Goal: Task Accomplishment & Management: Use online tool/utility

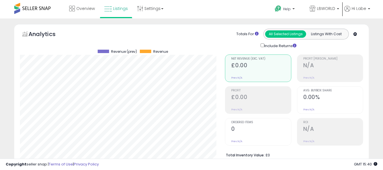
select select "**"
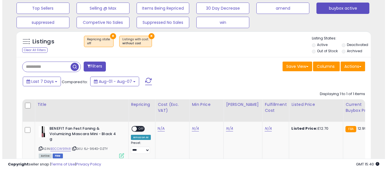
scroll to position [117, 205]
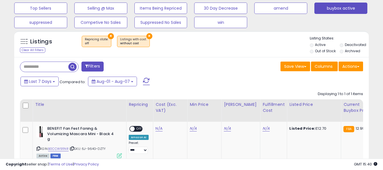
click at [146, 83] on span at bounding box center [146, 81] width 7 height 7
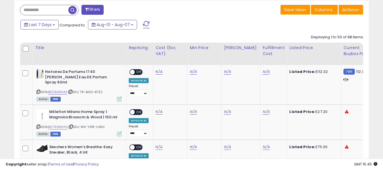
scroll to position [276, 0]
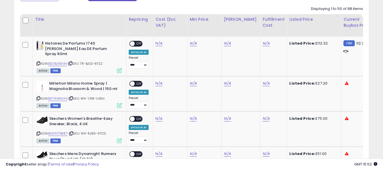
drag, startPoint x: 38, startPoint y: 59, endPoint x: 130, endPoint y: 0, distance: 109.5
click at [38, 62] on icon at bounding box center [38, 63] width 4 height 3
click at [157, 44] on link "N/A" at bounding box center [158, 44] width 7 height 6
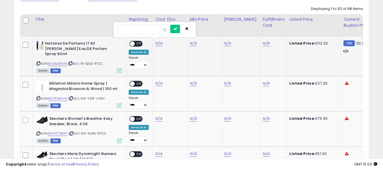
click at [150, 32] on input "number" at bounding box center [142, 30] width 51 height 10
type input "*****"
click at [176, 28] on icon "submit" at bounding box center [173, 28] width 3 height 3
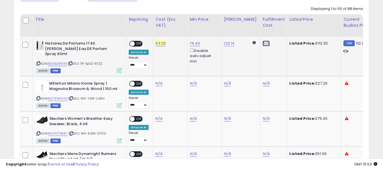
click at [262, 44] on link "N/A" at bounding box center [265, 44] width 7 height 6
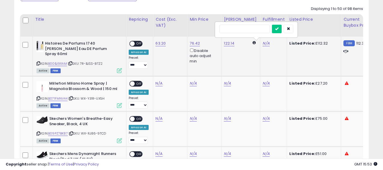
click at [254, 32] on input "text" at bounding box center [244, 29] width 51 height 9
type input "*"
click at [278, 28] on icon "submit" at bounding box center [276, 28] width 3 height 3
click at [137, 44] on span "OFF" at bounding box center [139, 44] width 9 height 5
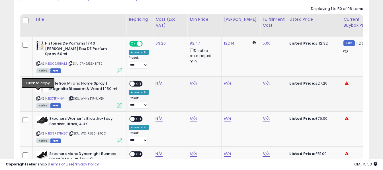
click at [39, 97] on icon at bounding box center [38, 98] width 4 height 3
click at [159, 81] on link "N/A" at bounding box center [158, 84] width 7 height 6
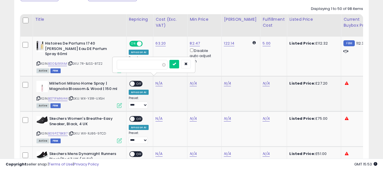
click at [157, 66] on input "number" at bounding box center [142, 65] width 51 height 10
type input "*****"
click at [176, 66] on icon "submit" at bounding box center [173, 63] width 3 height 3
click at [262, 81] on link "N/A" at bounding box center [265, 84] width 7 height 6
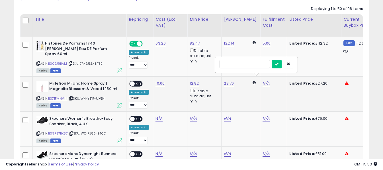
click at [251, 65] on input "text" at bounding box center [244, 64] width 51 height 9
type input "*"
click at [278, 63] on icon "submit" at bounding box center [276, 63] width 3 height 3
click at [138, 82] on span "OFF" at bounding box center [139, 84] width 9 height 5
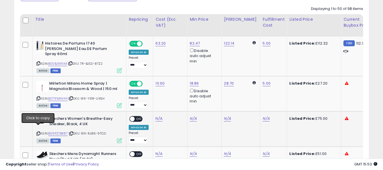
click at [38, 132] on icon at bounding box center [38, 133] width 4 height 3
click at [155, 116] on link "N/A" at bounding box center [158, 119] width 7 height 6
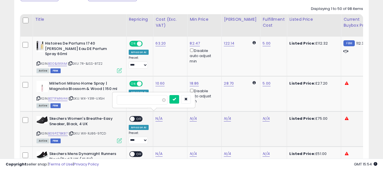
click at [156, 99] on input "number" at bounding box center [142, 100] width 51 height 10
type input "*****"
click at [176, 98] on icon "submit" at bounding box center [173, 99] width 3 height 3
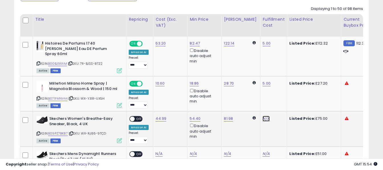
click at [262, 116] on link "N/A" at bounding box center [265, 119] width 7 height 6
click at [255, 100] on input "text" at bounding box center [244, 99] width 51 height 9
type input "*"
click at [278, 99] on icon "submit" at bounding box center [276, 99] width 3 height 3
click at [137, 117] on span "OFF" at bounding box center [139, 119] width 9 height 5
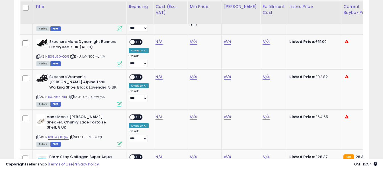
scroll to position [390, 0]
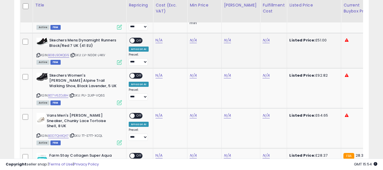
click at [38, 54] on icon at bounding box center [38, 55] width 4 height 3
click at [156, 38] on link "N/A" at bounding box center [158, 41] width 7 height 6
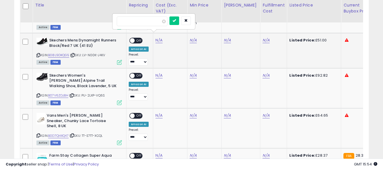
click at [153, 23] on input "number" at bounding box center [142, 21] width 51 height 10
type input "*****"
click at [176, 21] on icon "submit" at bounding box center [173, 20] width 3 height 3
click at [262, 38] on link "N/A" at bounding box center [265, 41] width 7 height 6
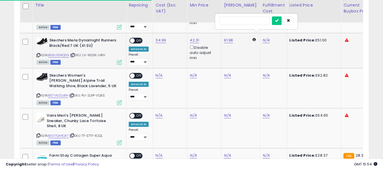
click at [247, 22] on input "text" at bounding box center [244, 20] width 51 height 9
type input "*"
click at [290, 21] on div at bounding box center [282, 21] width 21 height 10
click at [278, 22] on icon "submit" at bounding box center [276, 20] width 3 height 3
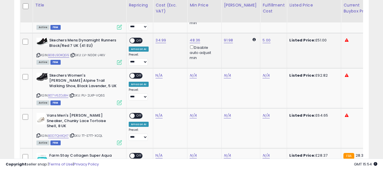
click at [131, 38] on span at bounding box center [132, 40] width 5 height 5
click at [38, 94] on icon at bounding box center [38, 95] width 4 height 3
click at [156, 73] on link "N/A" at bounding box center [158, 76] width 7 height 6
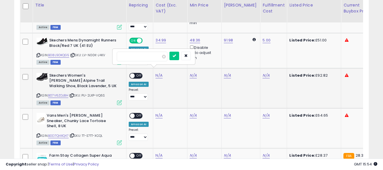
click at [153, 59] on input "number" at bounding box center [142, 57] width 51 height 10
type input "*****"
click at [179, 53] on button "submit" at bounding box center [174, 56] width 10 height 9
click at [262, 73] on link "N/A" at bounding box center [265, 76] width 7 height 6
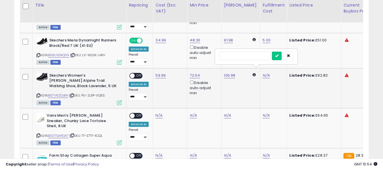
click at [244, 58] on input "text" at bounding box center [244, 56] width 51 height 9
type input "*"
click at [281, 59] on button "submit" at bounding box center [277, 56] width 10 height 9
click at [133, 68] on td "**********" at bounding box center [139, 88] width 27 height 40
click at [136, 73] on span "OFF" at bounding box center [139, 75] width 9 height 5
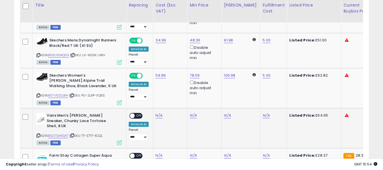
click at [39, 134] on icon at bounding box center [38, 135] width 4 height 3
click at [157, 113] on link "N/A" at bounding box center [158, 116] width 7 height 6
click at [155, 96] on input "number" at bounding box center [142, 97] width 51 height 10
type input "*****"
click at [176, 96] on icon "submit" at bounding box center [173, 95] width 3 height 3
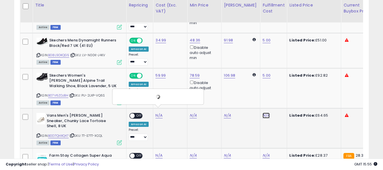
click at [262, 113] on link "N/A" at bounding box center [265, 116] width 7 height 6
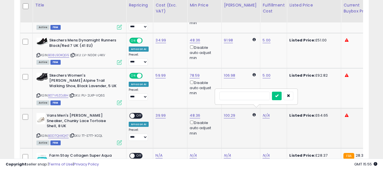
click at [255, 96] on input "text" at bounding box center [244, 96] width 51 height 9
type input "*"
click at [278, 95] on icon "submit" at bounding box center [276, 95] width 3 height 3
click at [139, 114] on span "OFF" at bounding box center [139, 116] width 9 height 5
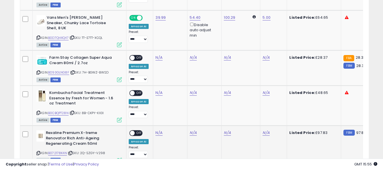
scroll to position [504, 0]
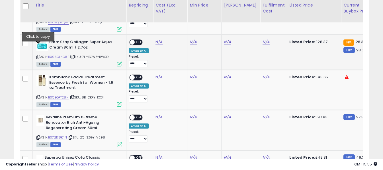
click at [38, 55] on icon at bounding box center [38, 56] width 4 height 3
click at [156, 39] on link "N/A" at bounding box center [158, 42] width 7 height 6
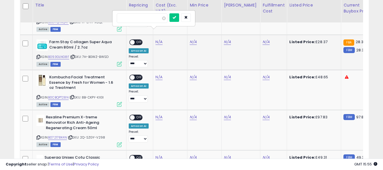
click at [144, 17] on input "number" at bounding box center [142, 18] width 51 height 10
type input "*****"
click at [176, 17] on icon "submit" at bounding box center [173, 17] width 3 height 3
click at [262, 39] on link "N/A" at bounding box center [265, 42] width 7 height 6
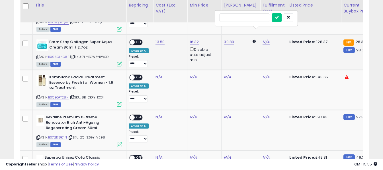
click at [255, 20] on input "text" at bounding box center [244, 17] width 51 height 9
type input "*"
click at [278, 18] on icon "submit" at bounding box center [276, 17] width 3 height 3
click at [140, 40] on span "OFF" at bounding box center [139, 42] width 9 height 5
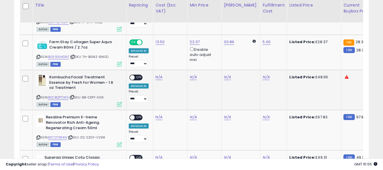
click at [37, 96] on icon at bounding box center [38, 97] width 4 height 3
click at [156, 75] on link "N/A" at bounding box center [158, 78] width 7 height 6
click at [150, 55] on input "number" at bounding box center [142, 54] width 51 height 10
type input "*****"
click at [176, 54] on icon "submit" at bounding box center [173, 52] width 3 height 3
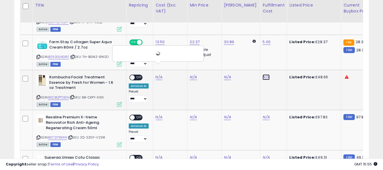
click at [262, 75] on link "N/A" at bounding box center [265, 78] width 7 height 6
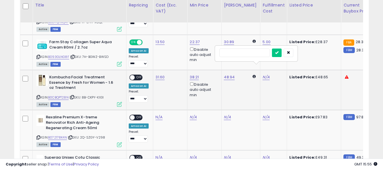
click at [251, 54] on input "text" at bounding box center [244, 53] width 51 height 9
type input "*"
click at [278, 51] on icon "submit" at bounding box center [276, 52] width 3 height 3
click at [135, 75] on div "ON OFF" at bounding box center [129, 77] width 13 height 5
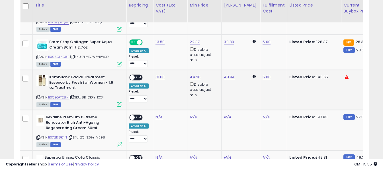
click at [137, 75] on span "OFF" at bounding box center [139, 77] width 9 height 5
click at [40, 136] on icon at bounding box center [38, 137] width 4 height 3
click at [156, 115] on link "N/A" at bounding box center [158, 118] width 7 height 6
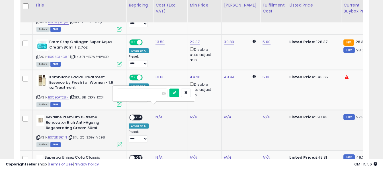
click at [150, 93] on input "number" at bounding box center [142, 94] width 51 height 10
type input "*****"
click at [176, 91] on icon "submit" at bounding box center [173, 92] width 3 height 3
click at [262, 115] on link "N/A" at bounding box center [265, 118] width 7 height 6
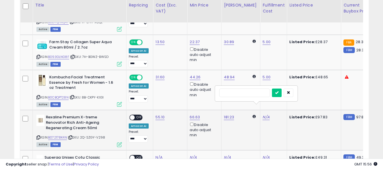
click at [251, 93] on input "text" at bounding box center [244, 93] width 51 height 9
type input "*"
click at [278, 93] on icon "submit" at bounding box center [276, 92] width 3 height 3
click at [140, 115] on span "OFF" at bounding box center [139, 117] width 9 height 5
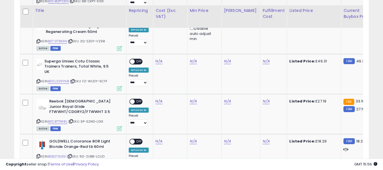
scroll to position [617, 0]
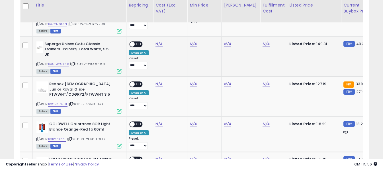
click at [38, 63] on icon at bounding box center [38, 64] width 4 height 3
click at [160, 41] on link "N/A" at bounding box center [158, 44] width 7 height 6
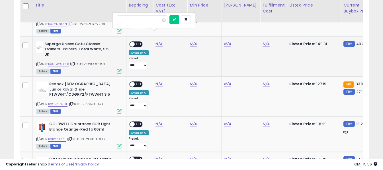
click at [151, 17] on input "number" at bounding box center [142, 20] width 51 height 10
type input "*****"
click at [176, 19] on icon "submit" at bounding box center [173, 19] width 3 height 3
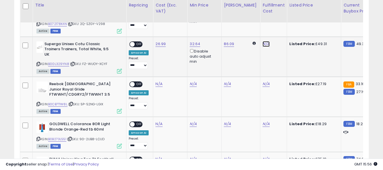
click at [262, 41] on link "N/A" at bounding box center [265, 44] width 7 height 6
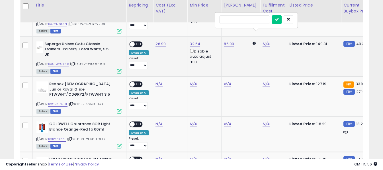
click at [253, 20] on input "text" at bounding box center [244, 19] width 51 height 9
type input "*"
click at [281, 19] on button "submit" at bounding box center [277, 19] width 10 height 9
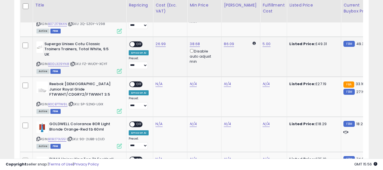
click at [138, 42] on span "OFF" at bounding box center [139, 44] width 9 height 5
click at [39, 103] on icon at bounding box center [38, 104] width 4 height 3
click at [158, 81] on link "N/A" at bounding box center [158, 84] width 7 height 6
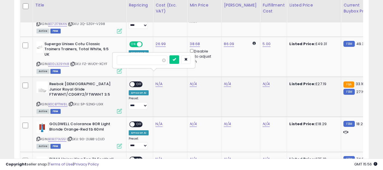
click at [151, 61] on input "number" at bounding box center [142, 60] width 51 height 10
type input "****"
click at [179, 57] on button "submit" at bounding box center [174, 59] width 10 height 9
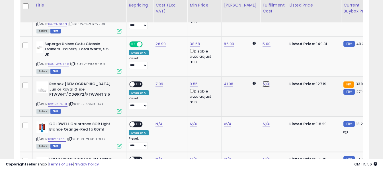
click at [262, 81] on link "N/A" at bounding box center [265, 84] width 7 height 6
click at [253, 58] on input "text" at bounding box center [244, 59] width 51 height 9
type input "*"
click at [278, 61] on icon "submit" at bounding box center [276, 59] width 3 height 3
click at [138, 82] on span "OFF" at bounding box center [139, 84] width 9 height 5
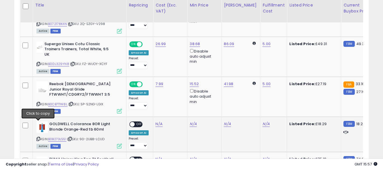
click at [38, 138] on icon at bounding box center [38, 139] width 4 height 3
click at [159, 121] on link "N/A" at bounding box center [158, 124] width 7 height 6
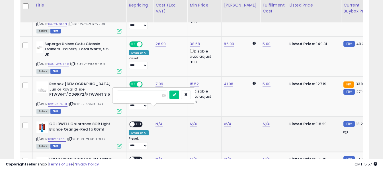
click at [157, 94] on input "number" at bounding box center [142, 96] width 51 height 10
type input "****"
click at [176, 94] on icon "submit" at bounding box center [173, 94] width 3 height 3
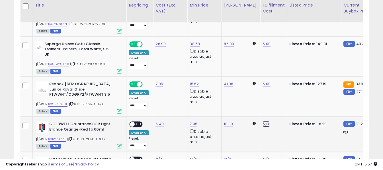
click at [262, 121] on link "N/A" at bounding box center [265, 124] width 7 height 6
click at [232, 96] on input "text" at bounding box center [244, 95] width 51 height 9
type input "*"
click at [278, 94] on icon "submit" at bounding box center [276, 94] width 3 height 3
click at [134, 122] on div "ON OFF" at bounding box center [129, 124] width 13 height 5
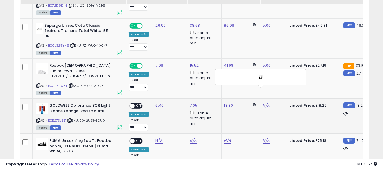
scroll to position [646, 0]
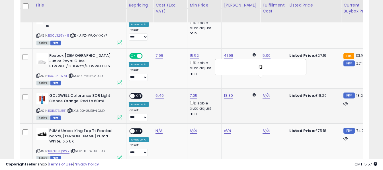
click at [138, 94] on span "OFF" at bounding box center [139, 96] width 9 height 5
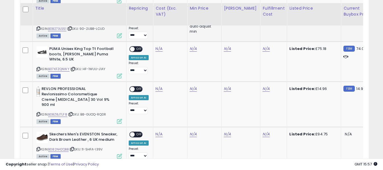
scroll to position [731, 0]
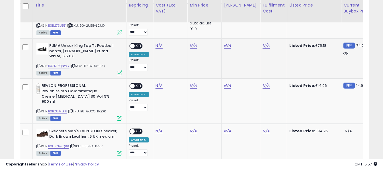
click at [38, 65] on icon at bounding box center [38, 66] width 4 height 3
click at [157, 43] on link "N/A" at bounding box center [158, 46] width 7 height 6
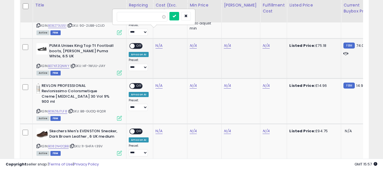
click at [154, 18] on input "number" at bounding box center [142, 17] width 51 height 10
type input "*****"
click at [176, 15] on icon "submit" at bounding box center [173, 15] width 3 height 3
click at [262, 43] on link "N/A" at bounding box center [265, 46] width 7 height 6
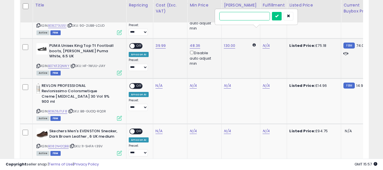
click at [235, 18] on input "text" at bounding box center [244, 16] width 51 height 9
type input "*"
click at [278, 18] on icon "submit" at bounding box center [276, 15] width 3 height 3
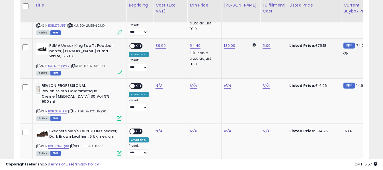
click at [140, 44] on span "OFF" at bounding box center [139, 46] width 9 height 5
click at [39, 110] on icon at bounding box center [38, 111] width 4 height 3
click at [157, 83] on link "N/A" at bounding box center [158, 86] width 7 height 6
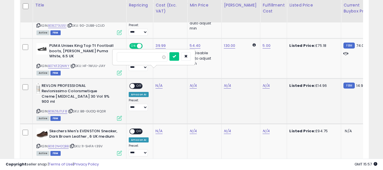
click at [154, 59] on input "number" at bounding box center [142, 57] width 51 height 10
type input "****"
click at [179, 59] on button "submit" at bounding box center [174, 56] width 10 height 9
click at [262, 83] on link "N/A" at bounding box center [265, 86] width 7 height 6
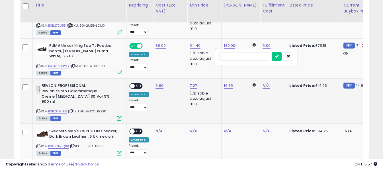
click at [250, 58] on input "text" at bounding box center [244, 56] width 51 height 9
type input "*"
click at [278, 57] on icon "submit" at bounding box center [276, 56] width 3 height 3
click at [137, 84] on span "OFF" at bounding box center [139, 86] width 9 height 5
click at [40, 145] on icon at bounding box center [38, 146] width 4 height 3
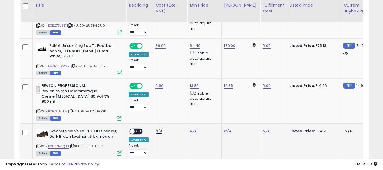
click at [158, 129] on link "N/A" at bounding box center [158, 132] width 7 height 6
click at [157, 100] on input "number" at bounding box center [142, 97] width 51 height 10
type input "*****"
click at [176, 95] on icon "submit" at bounding box center [173, 96] width 3 height 3
click at [262, 129] on link "N/A" at bounding box center [265, 132] width 7 height 6
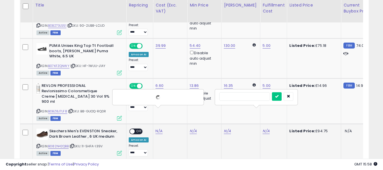
click at [254, 99] on input "text" at bounding box center [244, 96] width 51 height 9
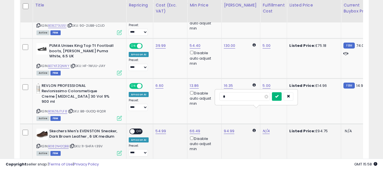
type input "*"
click at [281, 100] on button "submit" at bounding box center [277, 96] width 10 height 9
click at [139, 129] on span "OFF" at bounding box center [139, 131] width 9 height 5
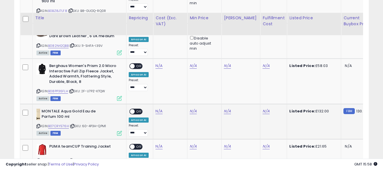
scroll to position [845, 0]
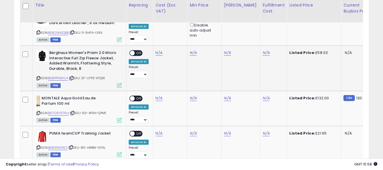
click at [38, 77] on icon at bounding box center [38, 78] width 4 height 3
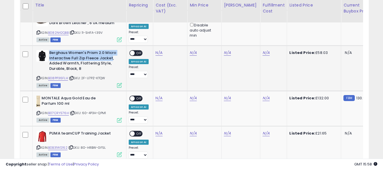
drag, startPoint x: 50, startPoint y: 33, endPoint x: 111, endPoint y: 37, distance: 61.6
click at [111, 50] on b "Berghaus Women's Prism 2.0 Micro Interactive Full Zip Fleece Jacket, Added Warm…" at bounding box center [83, 61] width 69 height 22
copy b "Berghaus Women's Prism 2.0 Micro Interactive Full Zip Fleece Jacket"
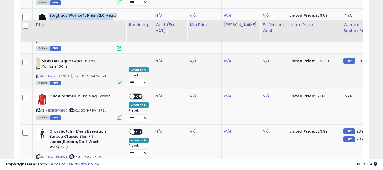
scroll to position [873, 0]
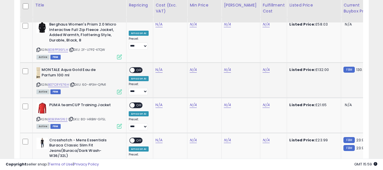
click at [38, 83] on icon at bounding box center [38, 84] width 4 height 3
click at [158, 27] on link "N/A" at bounding box center [158, 25] width 7 height 6
click at [156, 38] on input "number" at bounding box center [142, 36] width 51 height 10
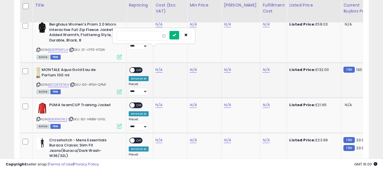
type input "*****"
click at [176, 35] on icon "submit" at bounding box center [173, 34] width 3 height 3
click at [262, 27] on link "N/A" at bounding box center [265, 25] width 7 height 6
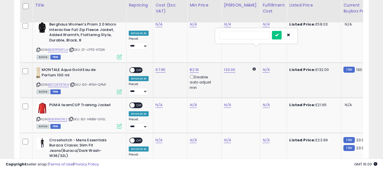
click at [239, 32] on input "text" at bounding box center [244, 35] width 51 height 9
type input "*"
click at [281, 33] on button "submit" at bounding box center [277, 35] width 10 height 9
click at [140, 68] on span "OFF" at bounding box center [139, 70] width 9 height 5
click at [39, 103] on div "ASIN: B0B31WS162 | SKU: 80-HRBW-GF5L Active FBM" at bounding box center [78, 116] width 85 height 26
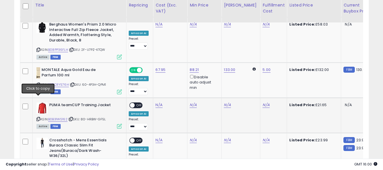
click at [39, 118] on icon at bounding box center [38, 119] width 4 height 3
click at [157, 27] on link "N/A" at bounding box center [158, 25] width 7 height 6
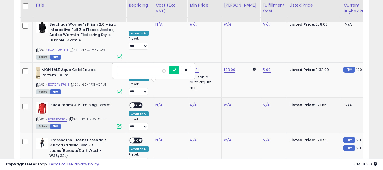
click at [149, 70] on input "number" at bounding box center [142, 71] width 51 height 10
paste input "*****"
type input "*****"
click at [176, 69] on icon "submit" at bounding box center [173, 69] width 3 height 3
click at [262, 27] on link "N/A" at bounding box center [265, 25] width 7 height 6
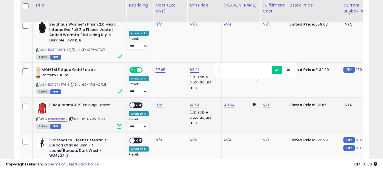
click at [244, 70] on input "text" at bounding box center [244, 70] width 51 height 9
type input "*"
click at [281, 71] on button "submit" at bounding box center [277, 70] width 10 height 9
click at [133, 103] on span at bounding box center [132, 105] width 5 height 5
click at [39, 164] on icon at bounding box center [38, 165] width 4 height 3
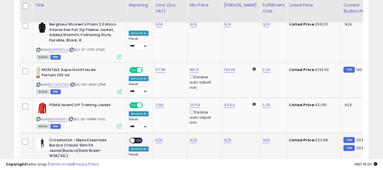
click at [160, 133] on td "N/A" at bounding box center [170, 156] width 34 height 46
click at [157, 27] on link "N/A" at bounding box center [158, 25] width 7 height 6
click at [156, 106] on input "number" at bounding box center [142, 106] width 51 height 10
type input "*****"
click at [176, 106] on icon "submit" at bounding box center [173, 105] width 3 height 3
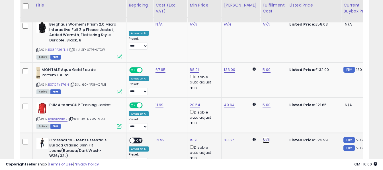
click at [262, 27] on link "N/A" at bounding box center [265, 25] width 7 height 6
click at [247, 106] on input "text" at bounding box center [244, 105] width 51 height 9
type input "*"
click at [278, 106] on icon "submit" at bounding box center [276, 105] width 3 height 3
click at [139, 138] on span "OFF" at bounding box center [139, 140] width 9 height 5
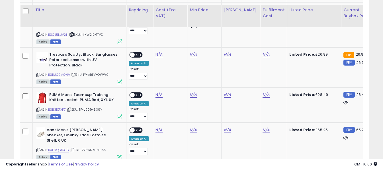
scroll to position [1010, 0]
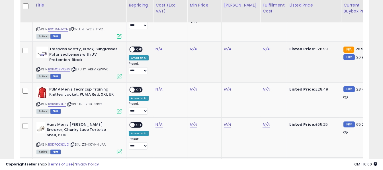
click at [37, 68] on icon at bounding box center [38, 69] width 4 height 3
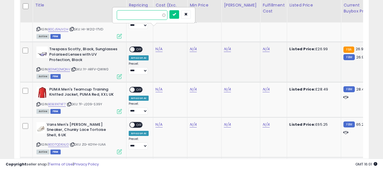
click at [157, 17] on input "number" at bounding box center [142, 15] width 51 height 10
paste input "*****"
type input "*****"
click at [176, 15] on icon "submit" at bounding box center [173, 14] width 3 height 3
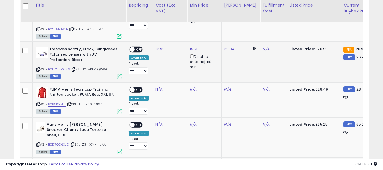
click at [139, 47] on span "OFF" at bounding box center [139, 49] width 9 height 5
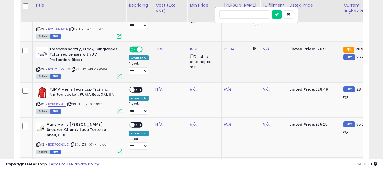
click at [258, 14] on input "text" at bounding box center [244, 14] width 51 height 9
type input "*"
click at [278, 15] on icon "submit" at bounding box center [276, 14] width 3 height 3
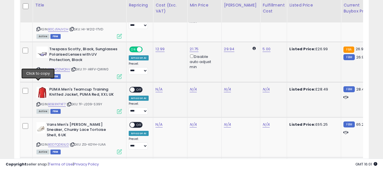
click at [39, 103] on icon at bounding box center [38, 104] width 4 height 3
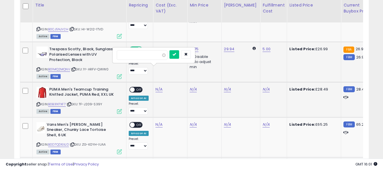
click at [153, 49] on div at bounding box center [154, 55] width 82 height 15
click at [150, 55] on input "number" at bounding box center [142, 55] width 51 height 10
paste input "*****"
type input "*****"
click at [176, 55] on icon "submit" at bounding box center [173, 54] width 3 height 3
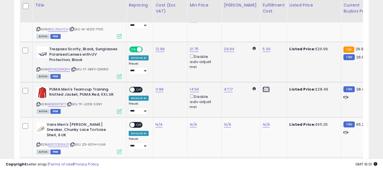
click at [236, 55] on input "text" at bounding box center [244, 54] width 51 height 9
type input "*"
click at [278, 55] on icon "submit" at bounding box center [276, 54] width 3 height 3
click at [137, 87] on span "OFF" at bounding box center [139, 89] width 9 height 5
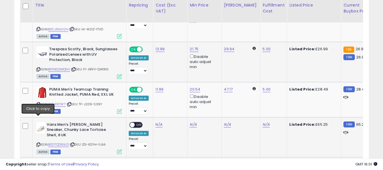
click at [38, 143] on icon at bounding box center [38, 144] width 4 height 3
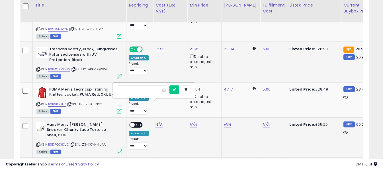
click at [150, 88] on input "number" at bounding box center [142, 91] width 51 height 10
type input "*****"
click at [179, 90] on button "submit" at bounding box center [174, 90] width 10 height 9
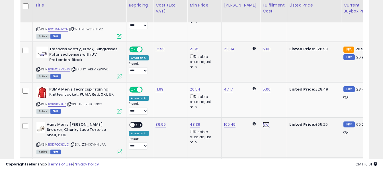
click at [246, 91] on input "text" at bounding box center [244, 90] width 51 height 9
type input "*"
click at [278, 91] on icon "submit" at bounding box center [276, 89] width 3 height 3
click at [141, 123] on span "OFF" at bounding box center [139, 125] width 9 height 5
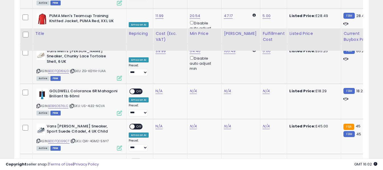
scroll to position [1124, 0]
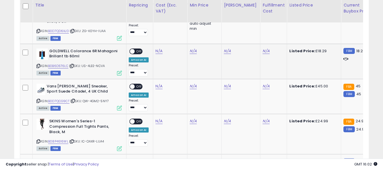
click at [39, 65] on icon at bounding box center [38, 66] width 4 height 3
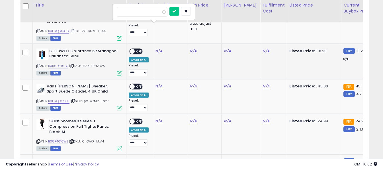
click at [148, 11] on input "number" at bounding box center [142, 12] width 51 height 10
type input "****"
click at [176, 12] on icon "submit" at bounding box center [173, 10] width 3 height 3
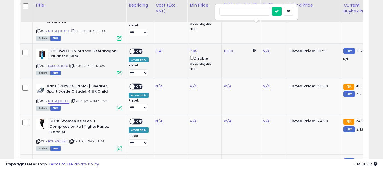
click at [253, 13] on input "text" at bounding box center [244, 11] width 51 height 9
type input "*"
click at [278, 10] on icon "submit" at bounding box center [276, 10] width 3 height 3
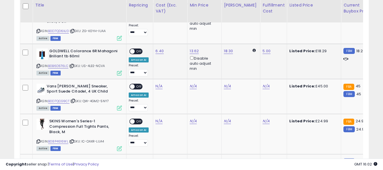
click at [131, 49] on span at bounding box center [132, 51] width 5 height 5
click at [135, 49] on span "OFF" at bounding box center [139, 51] width 9 height 5
click at [38, 100] on icon at bounding box center [38, 101] width 4 height 3
click at [155, 49] on input "number" at bounding box center [142, 47] width 51 height 10
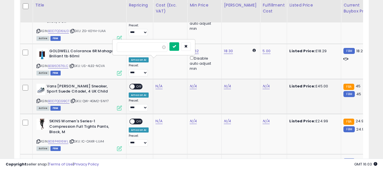
type input "*****"
click at [179, 44] on button "submit" at bounding box center [174, 46] width 10 height 9
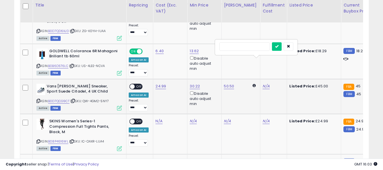
click at [246, 47] on input "text" at bounding box center [244, 46] width 51 height 9
type input "*"
click at [278, 47] on icon "submit" at bounding box center [276, 46] width 3 height 3
click at [133, 84] on span at bounding box center [132, 86] width 5 height 5
click at [38, 140] on icon at bounding box center [38, 141] width 4 height 3
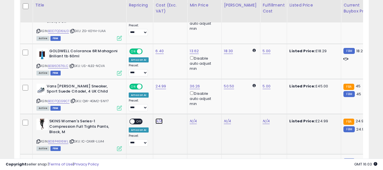
click at [151, 83] on input "number" at bounding box center [142, 82] width 51 height 10
type input "*****"
click at [176, 83] on icon "submit" at bounding box center [173, 81] width 3 height 3
click at [261, 114] on td "N/A" at bounding box center [273, 134] width 27 height 40
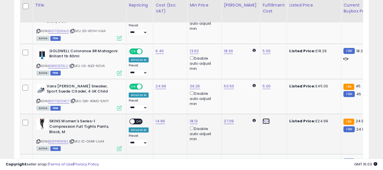
click at [253, 81] on input "text" at bounding box center [244, 81] width 51 height 9
type input "*"
click at [281, 80] on button "submit" at bounding box center [277, 81] width 10 height 9
click at [141, 119] on span "OFF" at bounding box center [139, 121] width 9 height 5
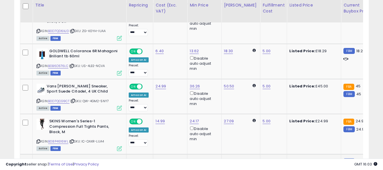
click at [156, 119] on input "number" at bounding box center [142, 123] width 51 height 10
type input "*****"
click at [176, 123] on icon "submit" at bounding box center [173, 121] width 3 height 3
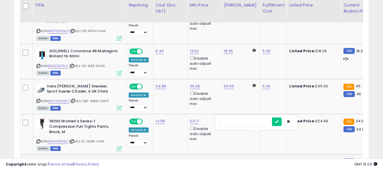
click at [244, 118] on input "text" at bounding box center [244, 122] width 51 height 9
type input "*"
click at [278, 122] on icon "submit" at bounding box center [276, 121] width 3 height 3
click at [137, 160] on span "OFF" at bounding box center [139, 162] width 9 height 5
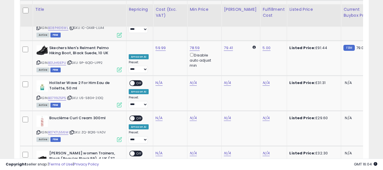
scroll to position [1266, 0]
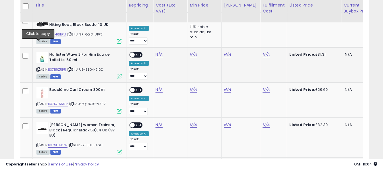
click at [40, 68] on icon at bounding box center [38, 69] width 4 height 3
drag, startPoint x: 156, startPoint y: 29, endPoint x: 149, endPoint y: 21, distance: 10.3
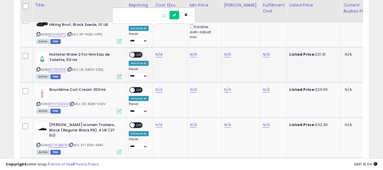
click at [143, 15] on input "number" at bounding box center [142, 16] width 51 height 10
type input "*****"
click at [176, 15] on icon "submit" at bounding box center [173, 14] width 3 height 3
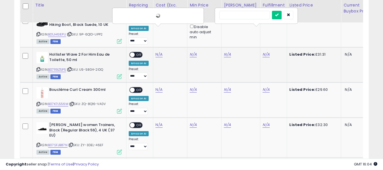
click at [253, 17] on input "text" at bounding box center [244, 15] width 51 height 9
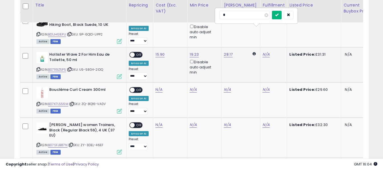
type input "*"
click at [281, 16] on button "submit" at bounding box center [277, 15] width 10 height 9
click at [136, 53] on span "OFF" at bounding box center [139, 55] width 9 height 5
click at [39, 103] on icon at bounding box center [38, 104] width 4 height 3
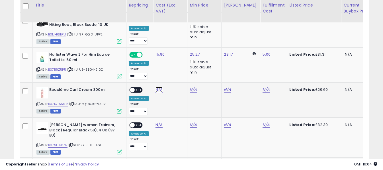
click at [153, 48] on input "number" at bounding box center [142, 51] width 51 height 10
type input "*****"
click at [176, 50] on icon "submit" at bounding box center [173, 49] width 3 height 3
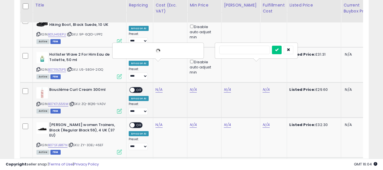
click at [249, 51] on input "text" at bounding box center [244, 50] width 51 height 9
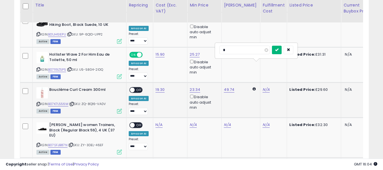
type input "*"
click at [278, 50] on icon "submit" at bounding box center [276, 49] width 3 height 3
click at [137, 88] on span "OFF" at bounding box center [139, 90] width 9 height 5
click at [37, 144] on icon at bounding box center [38, 145] width 4 height 3
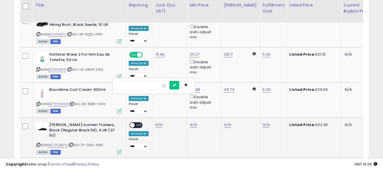
click at [157, 87] on input "number" at bounding box center [142, 86] width 51 height 10
type input "*****"
click at [176, 85] on icon "submit" at bounding box center [173, 84] width 3 height 3
click at [245, 87] on input "text" at bounding box center [244, 85] width 51 height 9
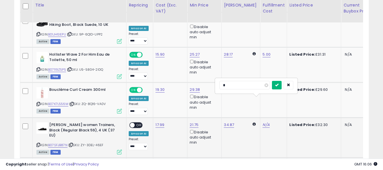
type input "*"
click at [281, 84] on button "submit" at bounding box center [277, 85] width 10 height 9
click at [137, 123] on span "OFF" at bounding box center [139, 125] width 9 height 5
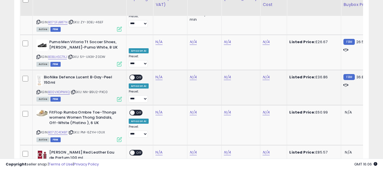
scroll to position [1380, 0]
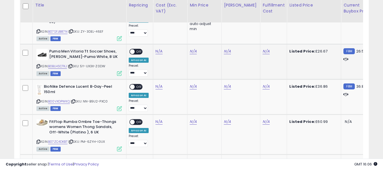
click at [38, 65] on icon at bounding box center [38, 66] width 4 height 3
click at [39, 65] on icon at bounding box center [38, 66] width 4 height 3
drag, startPoint x: 36, startPoint y: 41, endPoint x: 40, endPoint y: 41, distance: 3.4
click at [37, 65] on icon at bounding box center [38, 66] width 4 height 3
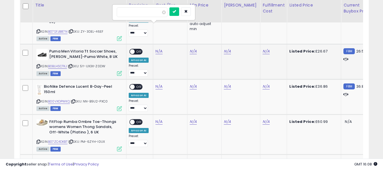
click at [152, 12] on input "number" at bounding box center [142, 12] width 51 height 10
type input "****"
drag, startPoint x: 182, startPoint y: 13, endPoint x: 194, endPoint y: 16, distance: 12.4
click at [176, 13] on icon "submit" at bounding box center [173, 11] width 3 height 3
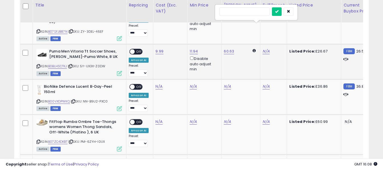
click at [245, 12] on input "text" at bounding box center [244, 11] width 51 height 9
type input "*"
click at [278, 11] on icon "submit" at bounding box center [276, 11] width 3 height 3
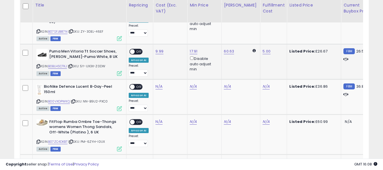
click at [139, 49] on span "OFF" at bounding box center [139, 51] width 9 height 5
click at [39, 100] on icon at bounding box center [38, 101] width 4 height 3
drag, startPoint x: 159, startPoint y: 63, endPoint x: 158, endPoint y: 59, distance: 4.4
click at [156, 49] on input "number" at bounding box center [142, 48] width 51 height 10
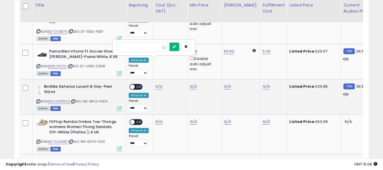
type input "*****"
click at [179, 49] on button "submit" at bounding box center [174, 47] width 10 height 9
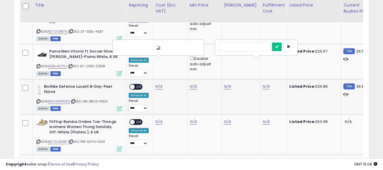
click at [237, 46] on input "text" at bounding box center [244, 47] width 51 height 9
type input "*"
click at [278, 47] on icon "submit" at bounding box center [276, 46] width 3 height 3
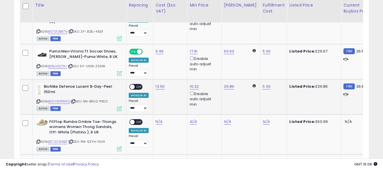
click at [135, 85] on span "OFF" at bounding box center [139, 87] width 9 height 5
click at [40, 141] on icon at bounding box center [38, 142] width 4 height 3
click at [153, 85] on input "number" at bounding box center [142, 83] width 51 height 10
type input "*****"
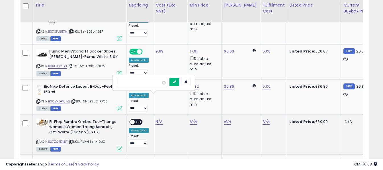
click at [176, 83] on icon "submit" at bounding box center [173, 81] width 3 height 3
click at [245, 84] on input "text" at bounding box center [244, 82] width 51 height 9
type input "*"
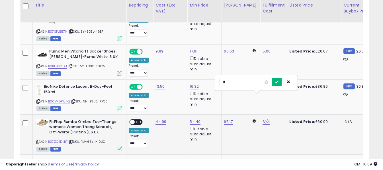
click at [278, 81] on icon "submit" at bounding box center [276, 81] width 3 height 3
click at [139, 120] on span "OFF" at bounding box center [139, 122] width 9 height 5
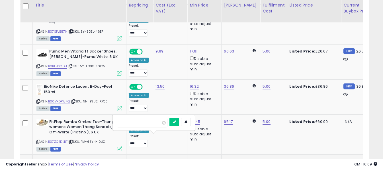
click at [149, 120] on input "number" at bounding box center [142, 123] width 51 height 10
type input "**"
click at [179, 121] on button "submit" at bounding box center [174, 122] width 10 height 9
click at [262, 155] on td "N/A" at bounding box center [273, 172] width 27 height 35
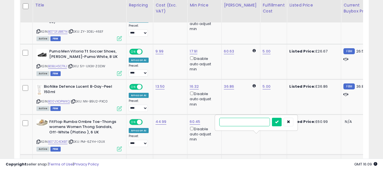
click at [249, 123] on input "text" at bounding box center [244, 122] width 51 height 9
type input "*"
click at [278, 123] on icon "submit" at bounding box center [276, 121] width 3 height 3
click at [137, 160] on span "OFF" at bounding box center [139, 162] width 9 height 5
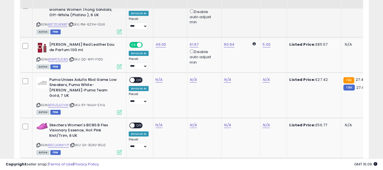
scroll to position [1522, 0]
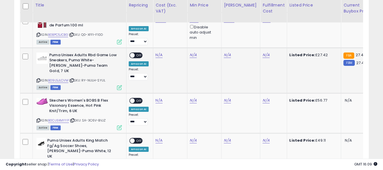
click at [38, 79] on icon at bounding box center [38, 80] width 4 height 3
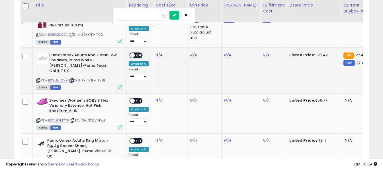
click at [154, 17] on input "number" at bounding box center [142, 16] width 51 height 10
type input "*****"
click at [176, 16] on icon "submit" at bounding box center [173, 14] width 3 height 3
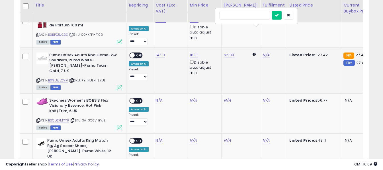
click at [244, 16] on input "text" at bounding box center [244, 15] width 51 height 9
type input "*"
click at [278, 15] on icon "submit" at bounding box center [276, 14] width 3 height 3
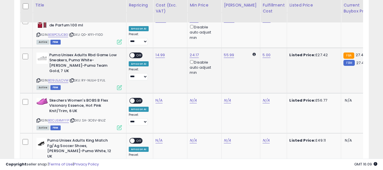
click at [138, 53] on span "OFF" at bounding box center [139, 55] width 9 height 5
click at [38, 119] on icon at bounding box center [38, 120] width 4 height 3
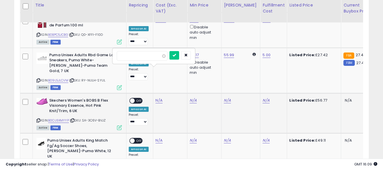
click at [155, 60] on input "number" at bounding box center [142, 56] width 51 height 10
type input "*****"
click at [179, 55] on button "submit" at bounding box center [174, 55] width 10 height 9
click at [245, 56] on input "text" at bounding box center [244, 55] width 51 height 9
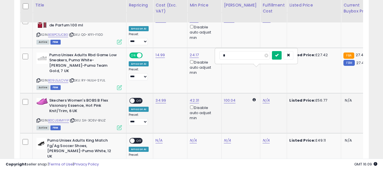
type input "*"
click at [278, 54] on icon "submit" at bounding box center [276, 54] width 3 height 3
click at [140, 98] on span "OFF" at bounding box center [139, 100] width 9 height 5
click at [38, 165] on icon at bounding box center [38, 166] width 4 height 3
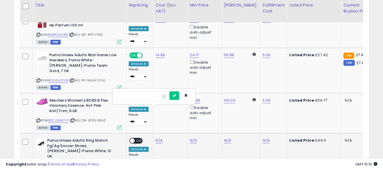
click at [147, 93] on input "number" at bounding box center [142, 97] width 51 height 10
type input "*****"
click at [179, 95] on button "submit" at bounding box center [174, 96] width 10 height 9
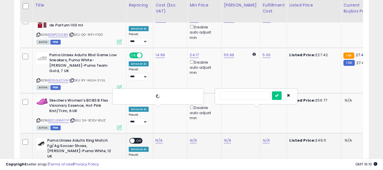
click at [248, 96] on input "text" at bounding box center [244, 96] width 51 height 9
type input "*"
click at [278, 95] on icon "submit" at bounding box center [276, 95] width 3 height 3
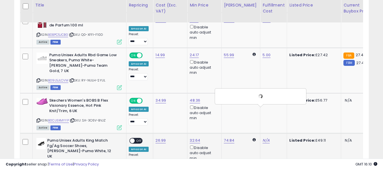
click at [139, 139] on span "OFF" at bounding box center [139, 141] width 9 height 5
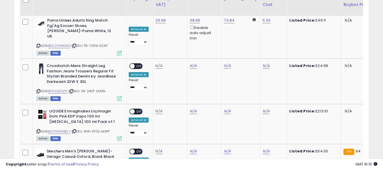
scroll to position [1647, 0]
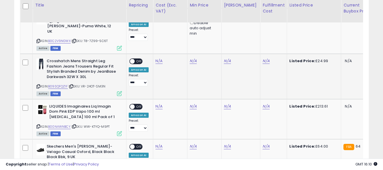
click at [39, 85] on icon at bounding box center [38, 86] width 4 height 3
drag, startPoint x: 158, startPoint y: 27, endPoint x: 157, endPoint y: 24, distance: 3.1
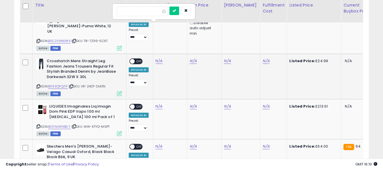
click at [154, 13] on input "number" at bounding box center [142, 12] width 51 height 10
type input "*****"
click at [179, 10] on button "submit" at bounding box center [174, 11] width 10 height 9
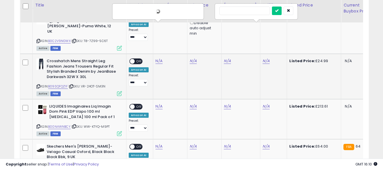
click at [244, 10] on input "text" at bounding box center [244, 11] width 51 height 9
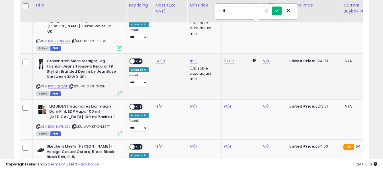
type input "*"
click at [278, 12] on icon "submit" at bounding box center [276, 10] width 3 height 3
click at [140, 59] on span "OFF" at bounding box center [139, 61] width 9 height 5
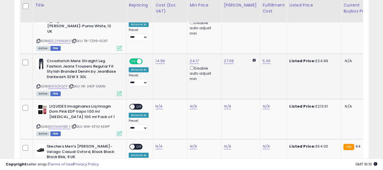
drag, startPoint x: 38, startPoint y: 91, endPoint x: 73, endPoint y: 55, distance: 49.7
click at [38, 125] on icon at bounding box center [38, 126] width 4 height 3
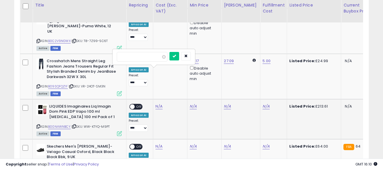
click at [150, 57] on input "number" at bounding box center [142, 57] width 51 height 10
type input "***"
click at [179, 57] on button "submit" at bounding box center [174, 56] width 10 height 9
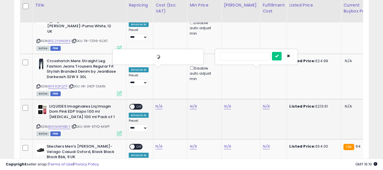
click at [246, 57] on input "text" at bounding box center [244, 56] width 51 height 9
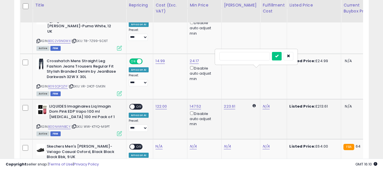
type input "*"
click at [278, 56] on icon "submit" at bounding box center [276, 55] width 3 height 3
click at [140, 104] on div "ON OFF" at bounding box center [135, 107] width 13 height 6
click at [142, 104] on span "OFF" at bounding box center [139, 106] width 9 height 5
click at [39, 166] on icon at bounding box center [38, 167] width 4 height 3
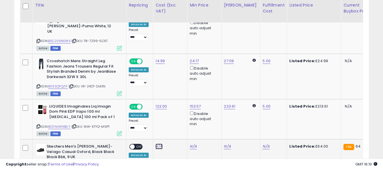
click at [155, 99] on input "number" at bounding box center [142, 97] width 51 height 10
type input "*****"
click at [176, 98] on icon "submit" at bounding box center [173, 95] width 3 height 3
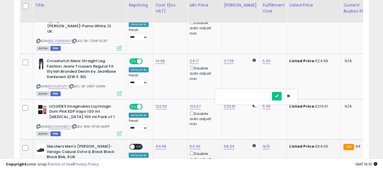
click at [253, 96] on input "text" at bounding box center [244, 96] width 51 height 9
type input "*"
click at [278, 96] on icon "submit" at bounding box center [276, 95] width 3 height 3
click at [135, 145] on span "OFF" at bounding box center [139, 147] width 9 height 5
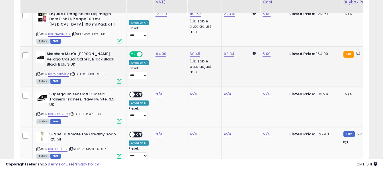
scroll to position [1761, 0]
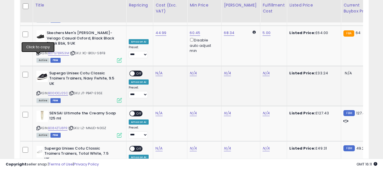
click at [37, 92] on icon at bounding box center [38, 93] width 4 height 3
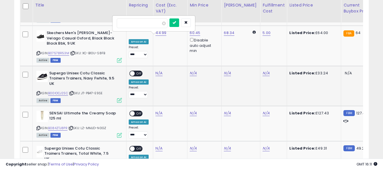
click at [154, 26] on input "number" at bounding box center [142, 23] width 51 height 10
type input "*****"
click at [179, 25] on button "submit" at bounding box center [174, 22] width 10 height 9
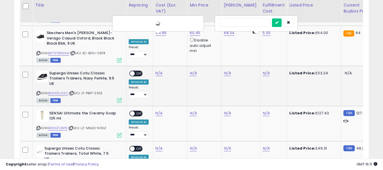
click at [256, 24] on input "text" at bounding box center [244, 22] width 51 height 9
type input "*"
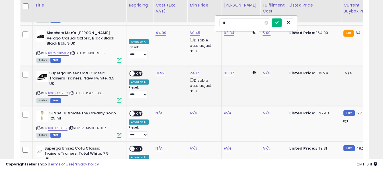
click at [278, 24] on icon "submit" at bounding box center [276, 22] width 3 height 3
click at [135, 71] on span "OFF" at bounding box center [139, 73] width 9 height 5
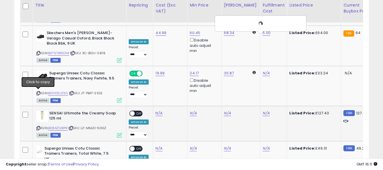
click at [40, 127] on icon at bounding box center [38, 128] width 4 height 3
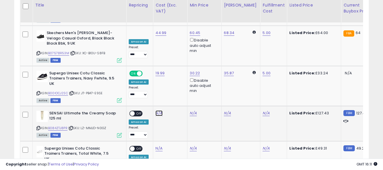
click at [155, 64] on input "number" at bounding box center [142, 64] width 51 height 10
type input "*****"
click at [179, 65] on button "submit" at bounding box center [174, 63] width 10 height 9
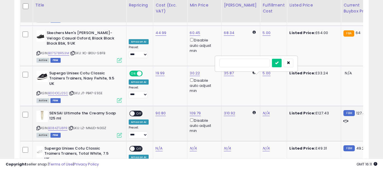
click at [258, 64] on input "text" at bounding box center [244, 63] width 51 height 9
type input "*"
click at [278, 63] on icon "submit" at bounding box center [276, 62] width 3 height 3
click at [140, 111] on span "OFF" at bounding box center [139, 113] width 9 height 5
click at [39, 167] on icon at bounding box center [38, 168] width 4 height 3
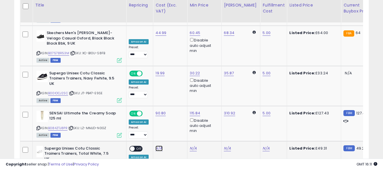
click at [153, 100] on input "number" at bounding box center [142, 99] width 51 height 10
type input "*****"
click at [176, 98] on icon "submit" at bounding box center [173, 97] width 3 height 3
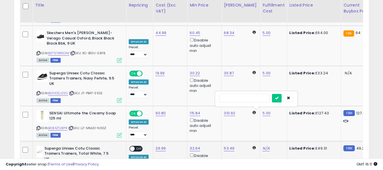
click at [253, 96] on input "text" at bounding box center [244, 98] width 51 height 9
type input "*"
click at [278, 97] on icon "submit" at bounding box center [276, 97] width 3 height 3
click at [138, 146] on span "OFF" at bounding box center [139, 148] width 9 height 5
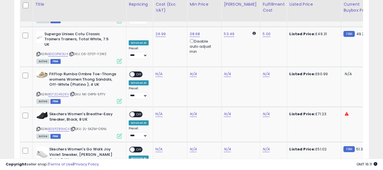
scroll to position [1875, 0]
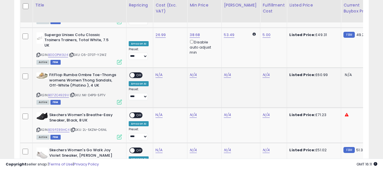
click at [39, 94] on icon at bounding box center [38, 95] width 4 height 3
click at [144, 26] on input "number" at bounding box center [142, 25] width 51 height 10
type input "*****"
click at [179, 21] on button "submit" at bounding box center [174, 24] width 10 height 9
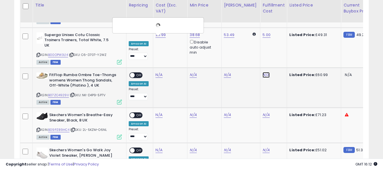
click at [252, 26] on input "text" at bounding box center [244, 24] width 51 height 9
type input "*"
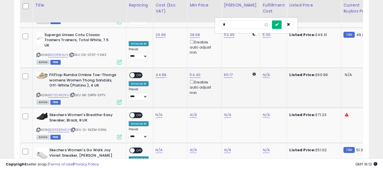
click at [278, 23] on icon "submit" at bounding box center [276, 24] width 3 height 3
click at [139, 73] on span "OFF" at bounding box center [139, 75] width 9 height 5
click at [37, 129] on icon at bounding box center [38, 130] width 4 height 3
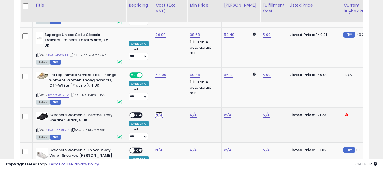
click at [152, 68] on input "number" at bounding box center [142, 66] width 51 height 10
type input "*****"
click at [178, 64] on button "submit" at bounding box center [174, 65] width 10 height 9
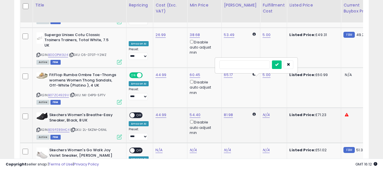
click at [252, 66] on input "text" at bounding box center [244, 65] width 51 height 9
type input "*"
click at [281, 67] on button "submit" at bounding box center [277, 65] width 10 height 9
click at [140, 113] on span "OFF" at bounding box center [139, 115] width 9 height 5
click at [39, 169] on icon at bounding box center [38, 170] width 4 height 3
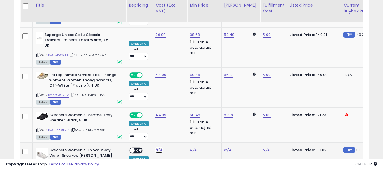
click at [162, 103] on input "number" at bounding box center [142, 101] width 51 height 10
type input "*****"
click at [179, 103] on button "submit" at bounding box center [174, 100] width 10 height 9
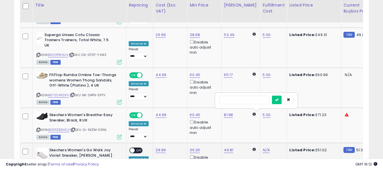
click at [253, 99] on input "text" at bounding box center [244, 100] width 51 height 9
type input "*"
click at [278, 101] on icon "submit" at bounding box center [276, 99] width 3 height 3
click at [136, 148] on span "OFF" at bounding box center [139, 150] width 9 height 5
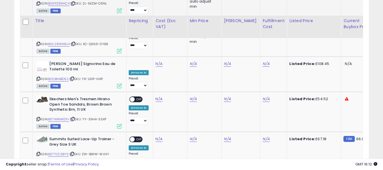
scroll to position [1988, 0]
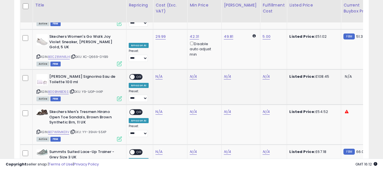
click at [38, 90] on icon at bounding box center [38, 91] width 4 height 3
click at [153, 28] on input "number" at bounding box center [142, 27] width 51 height 10
type input "*****"
click at [179, 26] on button "submit" at bounding box center [174, 26] width 10 height 9
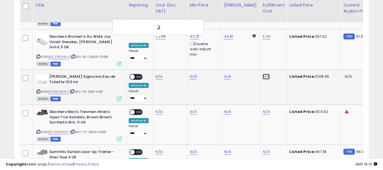
click at [245, 28] on input "text" at bounding box center [244, 26] width 51 height 9
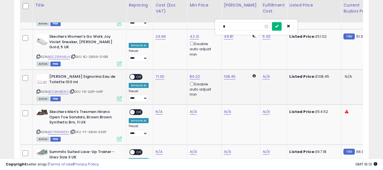
type input "*"
click at [281, 27] on button "submit" at bounding box center [277, 26] width 10 height 9
click at [139, 75] on span "OFF" at bounding box center [139, 77] width 9 height 5
click at [38, 131] on icon at bounding box center [38, 132] width 4 height 3
click at [38, 166] on icon at bounding box center [38, 167] width 4 height 3
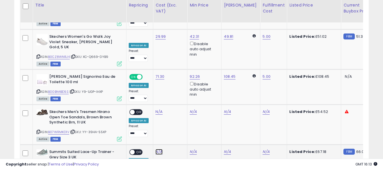
click at [146, 102] on input "number" at bounding box center [142, 103] width 51 height 10
type input "*****"
click at [179, 103] on button "submit" at bounding box center [174, 102] width 10 height 9
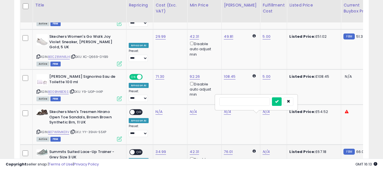
click at [245, 102] on input "text" at bounding box center [244, 102] width 51 height 9
type input "*"
click at [281, 102] on button "submit" at bounding box center [277, 102] width 10 height 9
click at [140, 150] on span "OFF" at bounding box center [139, 152] width 9 height 5
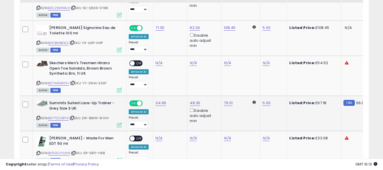
scroll to position [2087, 0]
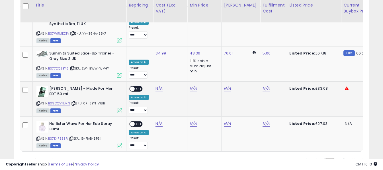
click at [36, 102] on icon at bounding box center [38, 103] width 4 height 3
click at [153, 41] on input "number" at bounding box center [142, 39] width 51 height 10
type input "**"
click at [176, 36] on icon "submit" at bounding box center [173, 37] width 3 height 3
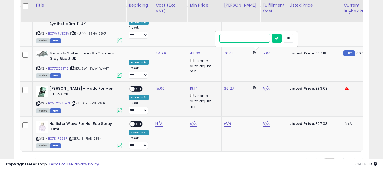
click at [246, 36] on input "text" at bounding box center [244, 38] width 51 height 9
type input "*"
click at [278, 37] on icon "submit" at bounding box center [276, 37] width 3 height 3
click at [137, 87] on span "OFF" at bounding box center [139, 89] width 9 height 5
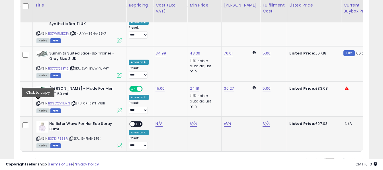
click at [39, 137] on icon at bounding box center [38, 138] width 4 height 3
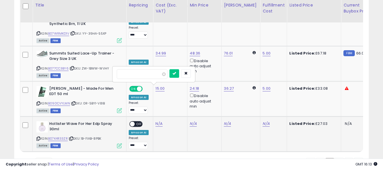
click at [151, 75] on input "number" at bounding box center [142, 74] width 51 height 10
type input "*****"
drag, startPoint x: 182, startPoint y: 75, endPoint x: 236, endPoint y: 91, distance: 55.8
click at [179, 76] on button "submit" at bounding box center [174, 73] width 10 height 9
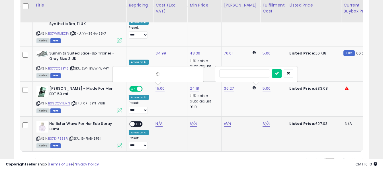
click at [249, 73] on input "text" at bounding box center [244, 73] width 51 height 9
type input "*"
click at [281, 72] on button "submit" at bounding box center [277, 73] width 10 height 9
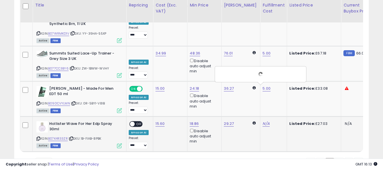
click at [136, 122] on span "OFF" at bounding box center [139, 124] width 9 height 5
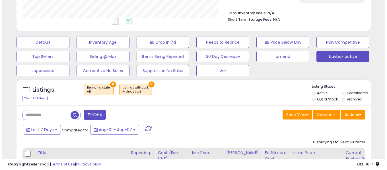
scroll to position [153, 0]
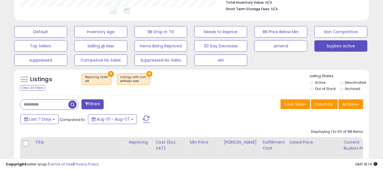
drag, startPoint x: 144, startPoint y: 122, endPoint x: 171, endPoint y: 117, distance: 26.9
click at [144, 122] on span at bounding box center [146, 119] width 7 height 7
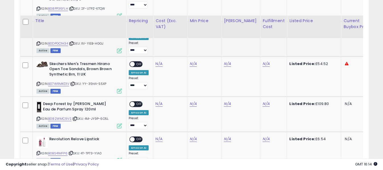
scroll to position [324, 0]
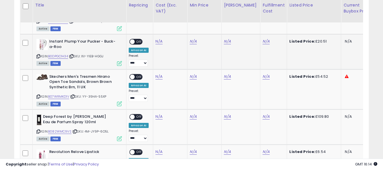
drag, startPoint x: 37, startPoint y: 56, endPoint x: 43, endPoint y: 53, distance: 6.4
click at [37, 56] on icon at bounding box center [38, 56] width 4 height 3
click at [152, 30] on input "number" at bounding box center [142, 28] width 51 height 10
type input "****"
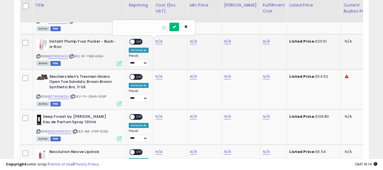
click at [179, 27] on button "submit" at bounding box center [174, 27] width 10 height 9
click at [249, 28] on input "text" at bounding box center [244, 27] width 51 height 9
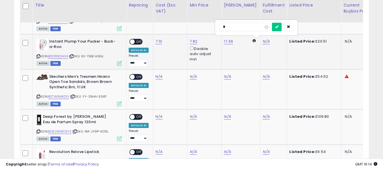
type input "*"
click at [278, 26] on icon "submit" at bounding box center [276, 26] width 3 height 3
click at [138, 42] on span "OFF" at bounding box center [139, 42] width 9 height 5
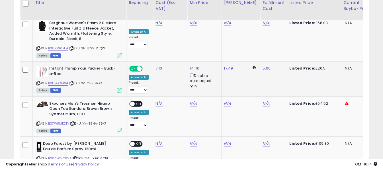
scroll to position [267, 0]
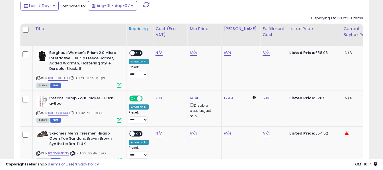
drag, startPoint x: 38, startPoint y: 78, endPoint x: 139, endPoint y: 31, distance: 112.0
click at [38, 78] on icon at bounding box center [38, 78] width 4 height 3
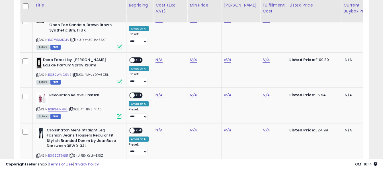
scroll to position [352, 0]
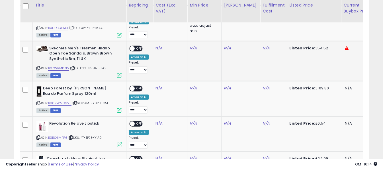
click at [38, 68] on icon at bounding box center [38, 68] width 4 height 3
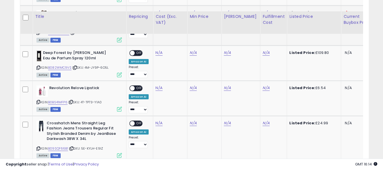
scroll to position [409, 0]
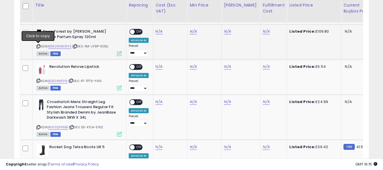
click at [39, 46] on icon at bounding box center [38, 46] width 4 height 3
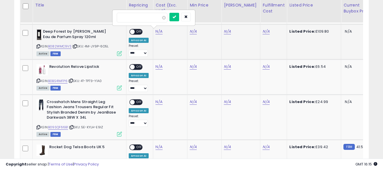
click at [155, 20] on input "number" at bounding box center [142, 18] width 51 height 10
type input "*****"
click at [176, 16] on icon "submit" at bounding box center [173, 16] width 3 height 3
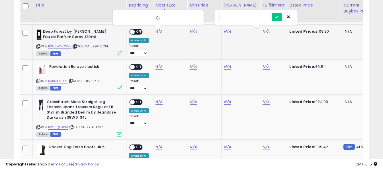
click at [255, 14] on input "text" at bounding box center [244, 17] width 51 height 9
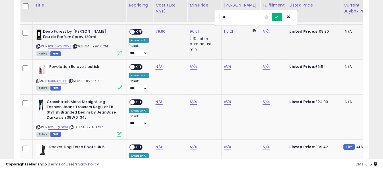
type input "*"
drag, startPoint x: 284, startPoint y: 17, endPoint x: 276, endPoint y: 18, distance: 8.9
click at [278, 17] on icon "submit" at bounding box center [276, 16] width 3 height 3
drag, startPoint x: 139, startPoint y: 32, endPoint x: 103, endPoint y: 52, distance: 41.9
click at [139, 32] on span "OFF" at bounding box center [139, 32] width 9 height 5
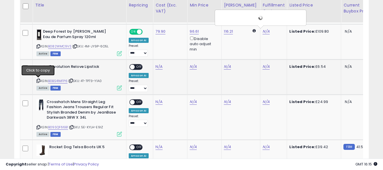
click at [39, 80] on icon at bounding box center [38, 80] width 4 height 3
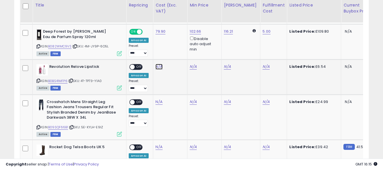
click at [156, 55] on input "number" at bounding box center [142, 53] width 51 height 10
type input "****"
click at [176, 54] on icon "submit" at bounding box center [173, 51] width 3 height 3
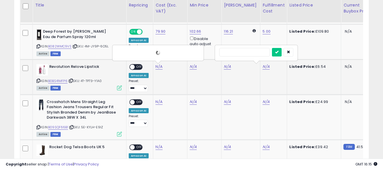
click at [255, 52] on input "text" at bounding box center [244, 52] width 51 height 9
type input "*"
click at [278, 51] on icon "submit" at bounding box center [276, 51] width 3 height 3
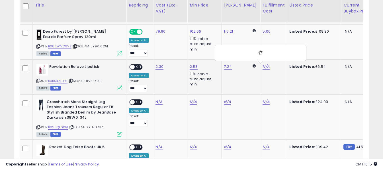
click at [135, 68] on span "OFF" at bounding box center [139, 67] width 9 height 5
click at [39, 127] on icon at bounding box center [38, 127] width 4 height 3
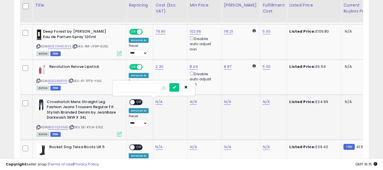
click at [155, 92] on input "number" at bounding box center [142, 88] width 51 height 10
type input "*****"
click at [179, 90] on button "submit" at bounding box center [174, 87] width 10 height 9
click at [250, 90] on input "text" at bounding box center [244, 87] width 51 height 9
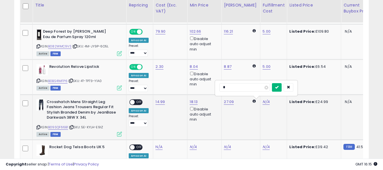
type input "*"
click at [278, 87] on icon "submit" at bounding box center [276, 87] width 3 height 3
click at [141, 100] on span "OFF" at bounding box center [139, 102] width 9 height 5
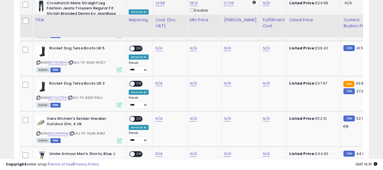
scroll to position [523, 0]
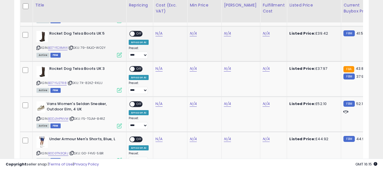
click at [39, 47] on icon at bounding box center [38, 47] width 4 height 3
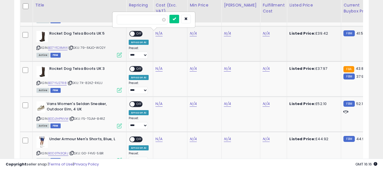
click at [151, 21] on input "number" at bounding box center [142, 20] width 51 height 10
type input "*****"
click at [179, 15] on button "submit" at bounding box center [174, 19] width 10 height 9
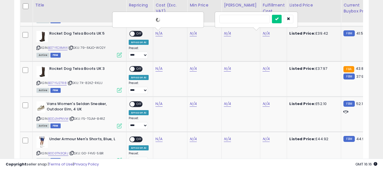
click at [253, 18] on input "text" at bounding box center [244, 19] width 51 height 9
type input "*"
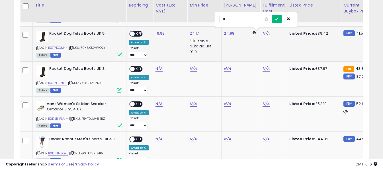
click at [278, 19] on icon "submit" at bounding box center [276, 18] width 3 height 3
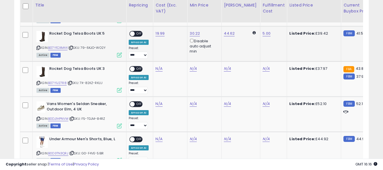
click at [139, 33] on span "OFF" at bounding box center [139, 34] width 9 height 5
click at [156, 56] on input "number" at bounding box center [142, 55] width 51 height 10
paste input "*****"
type input "*****"
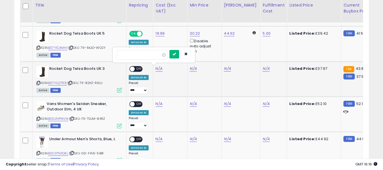
click at [176, 52] on icon "submit" at bounding box center [173, 53] width 3 height 3
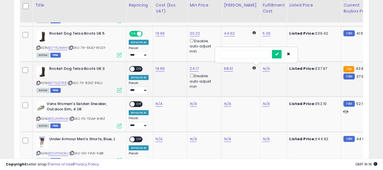
click at [251, 55] on input "text" at bounding box center [244, 54] width 51 height 9
type input "*"
click at [278, 54] on icon "submit" at bounding box center [276, 53] width 3 height 3
click at [139, 69] on span "OFF" at bounding box center [139, 69] width 9 height 5
click at [38, 118] on icon at bounding box center [38, 118] width 4 height 3
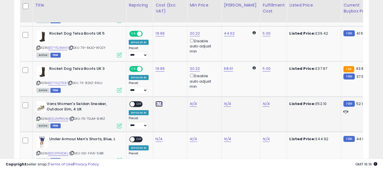
click at [153, 89] on input "number" at bounding box center [142, 90] width 51 height 10
type input "*****"
click at [179, 87] on button "submit" at bounding box center [174, 89] width 10 height 9
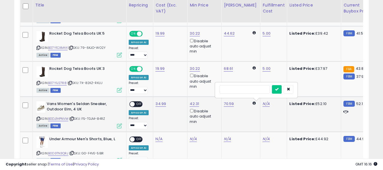
drag, startPoint x: 261, startPoint y: 104, endPoint x: 257, endPoint y: 93, distance: 12.1
click at [257, 93] on input "text" at bounding box center [244, 89] width 51 height 9
type input "*"
click at [281, 92] on button "submit" at bounding box center [277, 89] width 10 height 9
click at [138, 102] on span "OFF" at bounding box center [139, 104] width 9 height 5
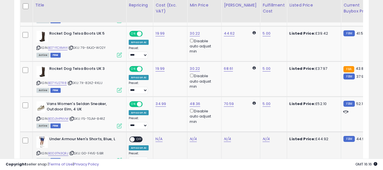
click at [36, 153] on icon at bounding box center [38, 153] width 4 height 3
click at [150, 127] on input "number" at bounding box center [142, 126] width 51 height 10
type input "*****"
click at [176, 125] on icon "submit" at bounding box center [173, 124] width 3 height 3
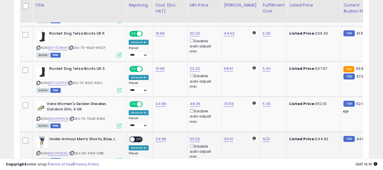
click at [260, 136] on td "N/A" at bounding box center [273, 149] width 27 height 35
click at [251, 123] on input "text" at bounding box center [244, 125] width 51 height 9
type input "*"
drag, startPoint x: 286, startPoint y: 127, endPoint x: 210, endPoint y: 132, distance: 76.1
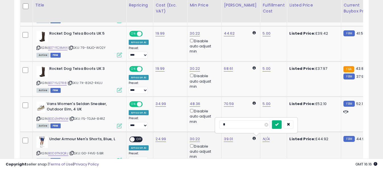
click at [281, 126] on button "submit" at bounding box center [277, 125] width 10 height 9
click at [138, 137] on span "OFF" at bounding box center [139, 139] width 9 height 5
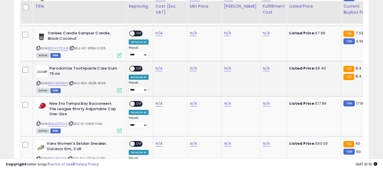
scroll to position [665, 0]
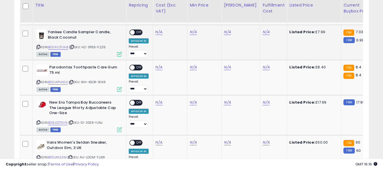
click at [38, 46] on icon at bounding box center [38, 47] width 4 height 3
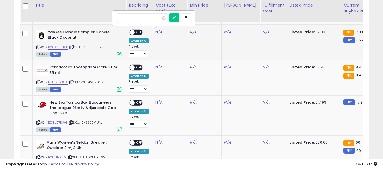
click at [150, 20] on input "number" at bounding box center [142, 18] width 51 height 10
type input "****"
click at [176, 16] on icon "submit" at bounding box center [173, 17] width 3 height 3
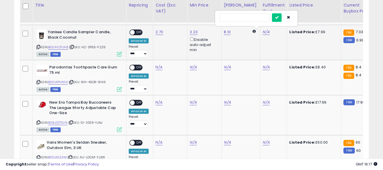
click at [251, 17] on input "text" at bounding box center [244, 17] width 51 height 9
type input "*"
click at [278, 18] on icon "submit" at bounding box center [276, 17] width 3 height 3
click at [137, 32] on span "OFF" at bounding box center [139, 32] width 9 height 5
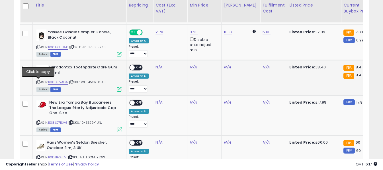
click at [39, 82] on icon at bounding box center [38, 82] width 4 height 3
drag, startPoint x: 157, startPoint y: 68, endPoint x: 149, endPoint y: 59, distance: 11.7
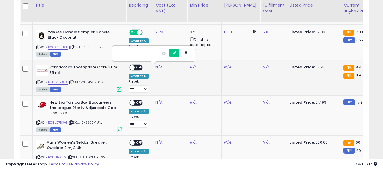
click at [146, 56] on input "number" at bounding box center [142, 54] width 51 height 10
type input "****"
click at [176, 54] on icon "submit" at bounding box center [173, 52] width 3 height 3
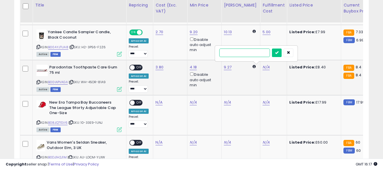
click at [253, 53] on input "text" at bounding box center [244, 53] width 51 height 9
type input "*"
click at [278, 52] on icon "submit" at bounding box center [276, 52] width 3 height 3
click at [136, 68] on span "OFF" at bounding box center [139, 67] width 9 height 5
click at [38, 123] on icon at bounding box center [38, 122] width 4 height 3
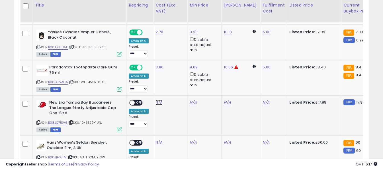
click at [146, 85] on input "number" at bounding box center [142, 89] width 51 height 10
type input "****"
click at [179, 90] on button "submit" at bounding box center [174, 88] width 10 height 9
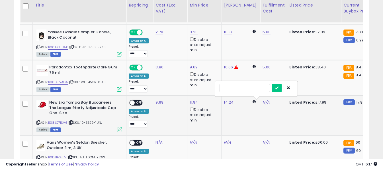
click at [253, 90] on input "text" at bounding box center [244, 88] width 51 height 9
type input "*"
click at [278, 88] on icon "submit" at bounding box center [276, 87] width 3 height 3
click at [139, 104] on span "OFF" at bounding box center [139, 103] width 9 height 5
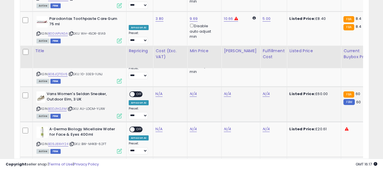
scroll to position [779, 0]
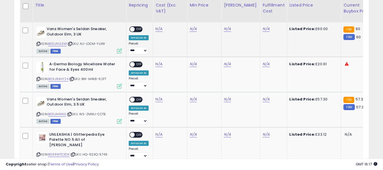
click at [39, 45] on icon at bounding box center [38, 43] width 4 height 3
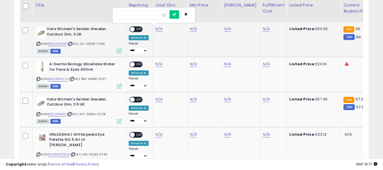
click at [151, 15] on input "number" at bounding box center [142, 15] width 51 height 10
type input "*****"
click at [176, 13] on icon "submit" at bounding box center [173, 14] width 3 height 3
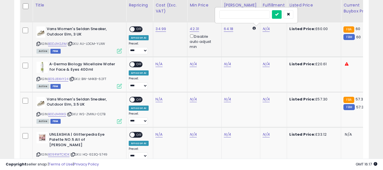
click at [251, 16] on input "text" at bounding box center [244, 14] width 51 height 9
type input "*"
click at [281, 15] on button "submit" at bounding box center [277, 14] width 10 height 9
click at [138, 31] on span "OFF" at bounding box center [139, 29] width 9 height 5
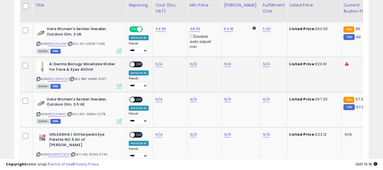
click at [40, 79] on div "ASIN: B09J8XHY24 | SKU: BW-M4K8-62FT Active FBM" at bounding box center [78, 75] width 85 height 26
click at [39, 79] on icon at bounding box center [38, 79] width 4 height 3
click at [38, 79] on icon at bounding box center [38, 79] width 4 height 3
click at [151, 51] on input "number" at bounding box center [142, 51] width 51 height 10
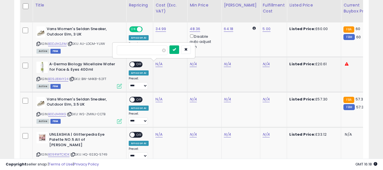
type input "*****"
drag, startPoint x: 182, startPoint y: 51, endPoint x: 230, endPoint y: 58, distance: 48.5
click at [176, 51] on icon "submit" at bounding box center [173, 49] width 3 height 3
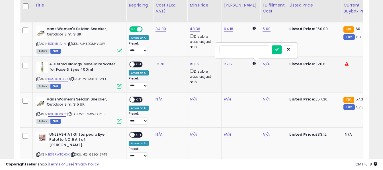
click at [249, 49] on input "text" at bounding box center [244, 50] width 51 height 9
type input "*"
click at [281, 51] on button "submit" at bounding box center [277, 50] width 10 height 9
click at [136, 64] on span "OFF" at bounding box center [139, 64] width 9 height 5
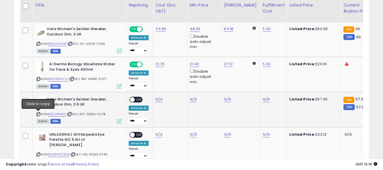
click at [38, 113] on icon at bounding box center [38, 114] width 4 height 3
click at [39, 114] on icon at bounding box center [38, 114] width 4 height 3
click at [38, 114] on icon at bounding box center [38, 114] width 4 height 3
drag, startPoint x: 160, startPoint y: 100, endPoint x: 157, endPoint y: 97, distance: 4.7
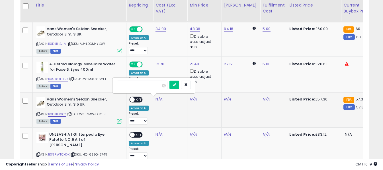
click at [152, 86] on input "number" at bounding box center [142, 86] width 51 height 10
type input "*****"
click at [176, 84] on icon "submit" at bounding box center [173, 84] width 3 height 3
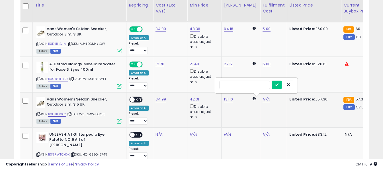
click at [239, 87] on input "text" at bounding box center [244, 85] width 51 height 9
type input "*"
click at [281, 84] on button "submit" at bounding box center [277, 85] width 10 height 9
click at [140, 100] on span "OFF" at bounding box center [139, 99] width 9 height 5
click at [38, 153] on icon at bounding box center [38, 154] width 4 height 3
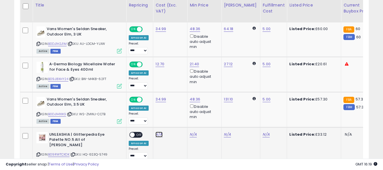
click at [153, 122] on input "number" at bounding box center [142, 121] width 51 height 10
type input "*****"
click at [176, 118] on icon "submit" at bounding box center [173, 119] width 3 height 3
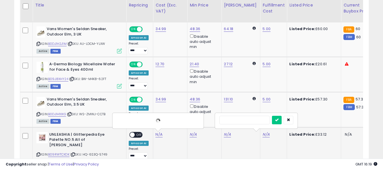
click at [253, 116] on input "text" at bounding box center [244, 120] width 51 height 9
type input "*"
click at [278, 118] on icon "submit" at bounding box center [276, 119] width 3 height 3
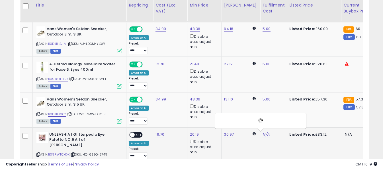
click at [134, 136] on span at bounding box center [132, 135] width 5 height 5
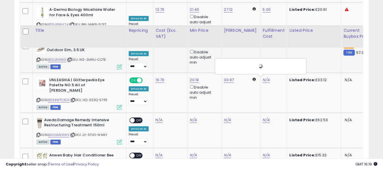
scroll to position [921, 0]
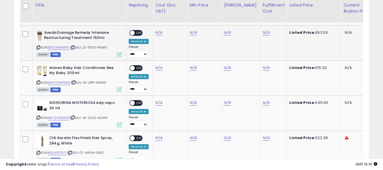
click at [39, 46] on icon at bounding box center [38, 47] width 4 height 3
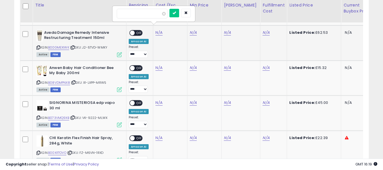
click at [152, 12] on input "number" at bounding box center [142, 14] width 51 height 10
type input "*****"
click at [179, 14] on button "submit" at bounding box center [174, 13] width 10 height 9
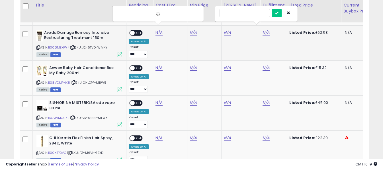
click at [241, 13] on input "text" at bounding box center [244, 13] width 51 height 9
type input "*"
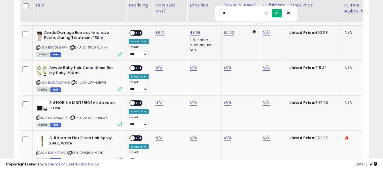
click at [278, 13] on icon "submit" at bounding box center [276, 12] width 3 height 3
click at [137, 30] on span "OFF" at bounding box center [139, 32] width 9 height 5
click at [38, 81] on icon at bounding box center [38, 82] width 4 height 3
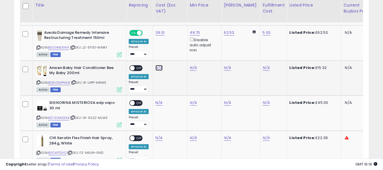
click at [144, 47] on input "number" at bounding box center [142, 49] width 51 height 10
type input "****"
click at [179, 46] on button "submit" at bounding box center [174, 48] width 10 height 9
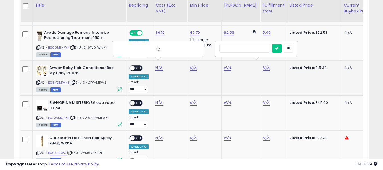
click at [258, 49] on input "text" at bounding box center [244, 48] width 51 height 9
type input "*"
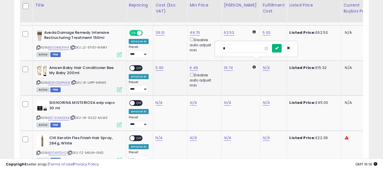
click at [278, 49] on icon "submit" at bounding box center [276, 47] width 3 height 3
click at [137, 66] on span "OFF" at bounding box center [139, 68] width 9 height 5
click at [38, 116] on icon at bounding box center [38, 117] width 4 height 3
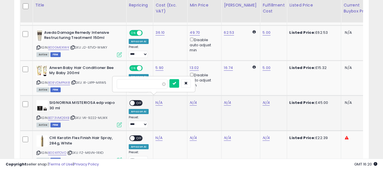
click at [153, 86] on input "number" at bounding box center [142, 84] width 51 height 10
type input "*****"
click at [176, 85] on icon "submit" at bounding box center [173, 83] width 3 height 3
click at [246, 81] on input "text" at bounding box center [244, 83] width 51 height 9
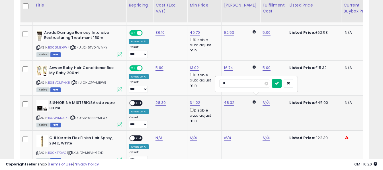
type input "*"
click at [278, 82] on icon "submit" at bounding box center [276, 83] width 3 height 3
click at [140, 101] on span "OFF" at bounding box center [139, 103] width 9 height 5
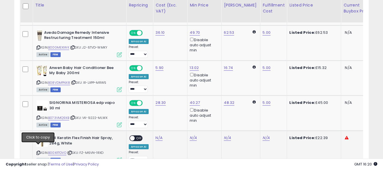
click at [39, 152] on icon at bounding box center [38, 153] width 4 height 3
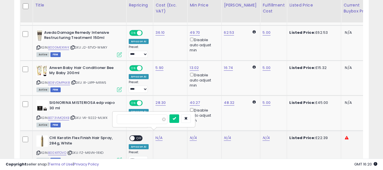
click at [141, 117] on input "number" at bounding box center [142, 120] width 51 height 10
type input "*****"
click at [179, 119] on button "submit" at bounding box center [174, 119] width 10 height 9
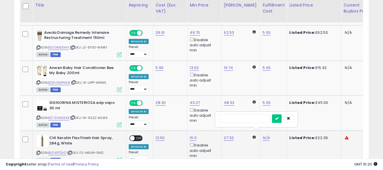
click at [247, 121] on input "text" at bounding box center [244, 119] width 51 height 9
type input "*"
click at [278, 119] on icon "submit" at bounding box center [276, 118] width 3 height 3
click at [139, 136] on span "OFF" at bounding box center [139, 138] width 9 height 5
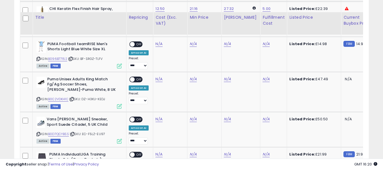
scroll to position [1063, 0]
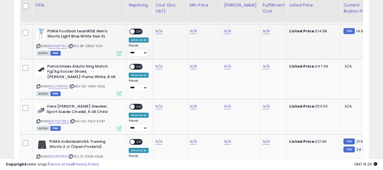
click at [38, 45] on icon at bounding box center [38, 46] width 4 height 3
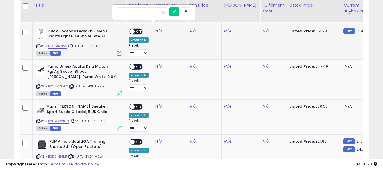
click at [156, 14] on input "number" at bounding box center [142, 12] width 51 height 10
type input "****"
click at [179, 10] on button "submit" at bounding box center [174, 11] width 10 height 9
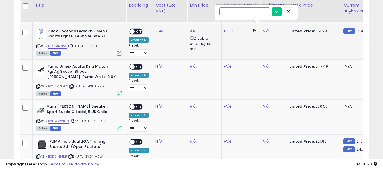
click at [245, 11] on input "text" at bounding box center [244, 11] width 51 height 9
type input "*"
click at [278, 10] on icon "submit" at bounding box center [276, 11] width 3 height 3
drag, startPoint x: 141, startPoint y: 26, endPoint x: 134, endPoint y: 30, distance: 8.0
click at [141, 29] on span "OFF" at bounding box center [139, 31] width 9 height 5
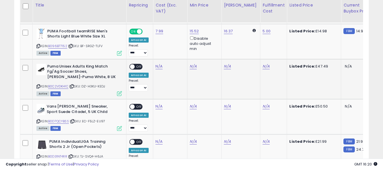
click at [36, 85] on icon at bounding box center [38, 86] width 4 height 3
click at [153, 51] on input "number" at bounding box center [142, 48] width 51 height 10
type input "*****"
click at [179, 50] on button "submit" at bounding box center [174, 47] width 10 height 9
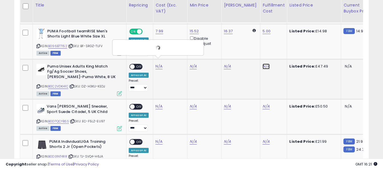
click at [253, 47] on input "text" at bounding box center [244, 47] width 51 height 9
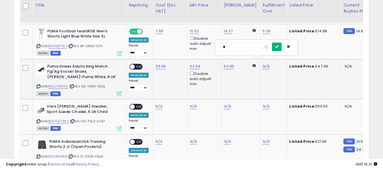
type input "*"
click at [278, 47] on icon "submit" at bounding box center [276, 46] width 3 height 3
click at [135, 65] on div "ON OFF" at bounding box center [135, 67] width 13 height 6
click at [135, 64] on span "OFF" at bounding box center [139, 66] width 9 height 5
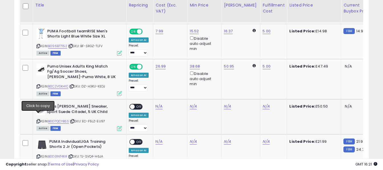
click at [39, 120] on icon at bounding box center [38, 121] width 4 height 3
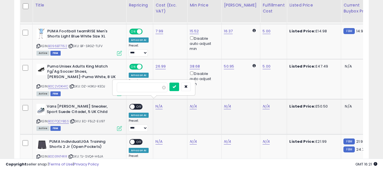
click at [146, 88] on input "number" at bounding box center [142, 88] width 51 height 10
type input "*****"
click at [179, 89] on button "submit" at bounding box center [174, 87] width 10 height 9
click at [254, 90] on input "text" at bounding box center [244, 87] width 51 height 9
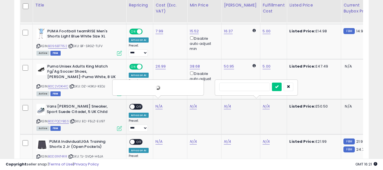
type input "*"
click at [278, 88] on icon "submit" at bounding box center [276, 86] width 3 height 3
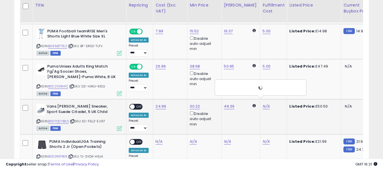
click at [136, 105] on span "OFF" at bounding box center [139, 107] width 9 height 5
click at [38, 155] on icon at bounding box center [38, 156] width 4 height 3
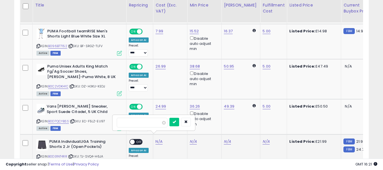
click at [149, 121] on input "number" at bounding box center [142, 123] width 51 height 10
type input "****"
click at [176, 123] on icon "submit" at bounding box center [173, 121] width 3 height 3
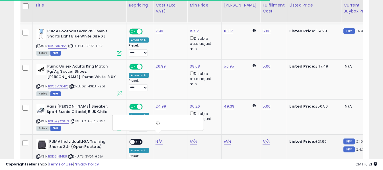
click at [265, 139] on div "N/A" at bounding box center [272, 141] width 20 height 5
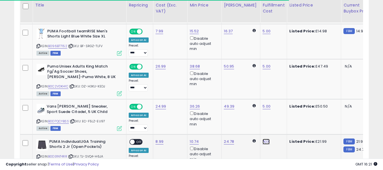
click at [257, 122] on input "text" at bounding box center [244, 122] width 51 height 9
type input "*"
click at [281, 123] on button "submit" at bounding box center [277, 122] width 10 height 9
click at [138, 140] on span "OFF" at bounding box center [139, 142] width 9 height 5
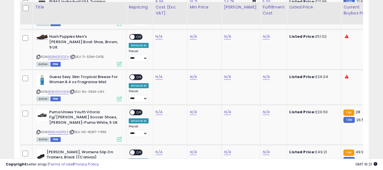
scroll to position [1205, 0]
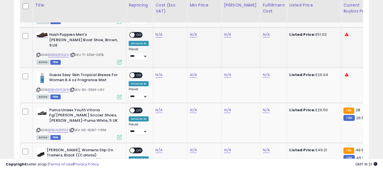
click at [38, 53] on icon at bounding box center [38, 54] width 4 height 3
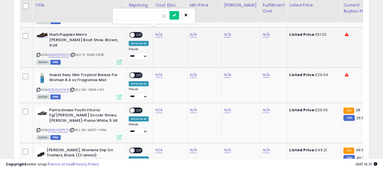
click at [143, 16] on input "number" at bounding box center [142, 16] width 51 height 10
type input "*****"
click at [179, 18] on button "submit" at bounding box center [174, 15] width 10 height 9
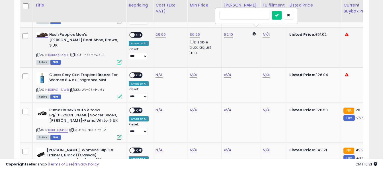
click at [256, 16] on input "text" at bounding box center [244, 15] width 51 height 9
type input "*"
click at [281, 17] on button "submit" at bounding box center [277, 15] width 10 height 9
click at [137, 33] on span "OFF" at bounding box center [139, 35] width 9 height 5
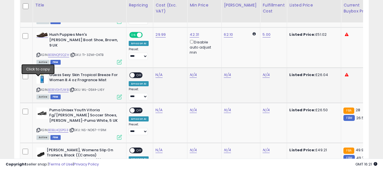
click at [38, 88] on icon at bounding box center [38, 89] width 4 height 3
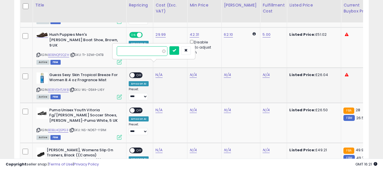
click at [156, 49] on input "number" at bounding box center [142, 51] width 51 height 10
type input "****"
click at [179, 51] on button "submit" at bounding box center [174, 50] width 10 height 9
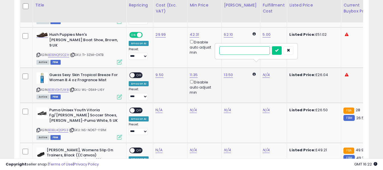
click at [246, 52] on input "text" at bounding box center [244, 50] width 51 height 9
type input "*"
click at [281, 50] on button "submit" at bounding box center [277, 50] width 10 height 9
click at [133, 73] on span at bounding box center [132, 75] width 5 height 5
click at [38, 129] on icon at bounding box center [38, 130] width 4 height 3
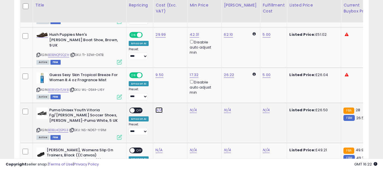
click at [151, 88] on input "number" at bounding box center [142, 86] width 51 height 10
type input "****"
click at [179, 84] on button "submit" at bounding box center [174, 85] width 10 height 9
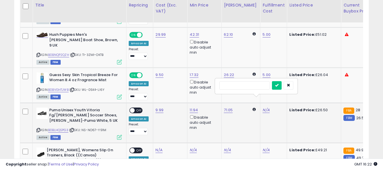
click at [250, 86] on input "text" at bounding box center [244, 85] width 51 height 9
type input "*"
click at [278, 86] on icon "submit" at bounding box center [276, 85] width 3 height 3
click at [136, 108] on span "OFF" at bounding box center [139, 110] width 9 height 5
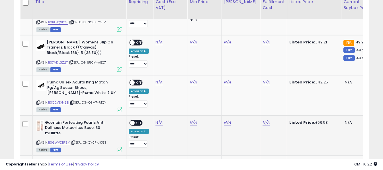
scroll to position [1319, 0]
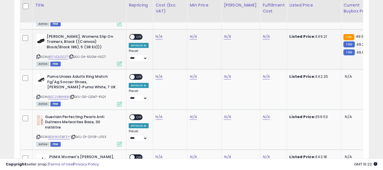
click at [37, 55] on icon at bounding box center [38, 56] width 4 height 3
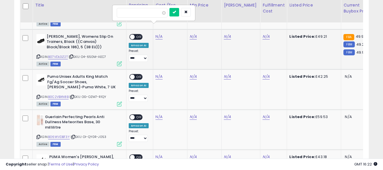
click at [155, 11] on input "number" at bounding box center [142, 13] width 51 height 10
type input "*****"
click at [179, 13] on button "submit" at bounding box center [174, 12] width 10 height 9
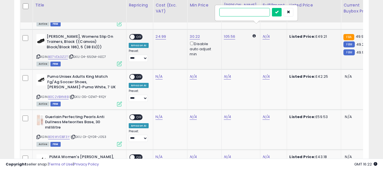
click at [253, 14] on input "text" at bounding box center [244, 12] width 51 height 9
type input "*"
click at [278, 13] on icon "submit" at bounding box center [276, 11] width 3 height 3
click at [141, 34] on span "OFF" at bounding box center [139, 36] width 9 height 5
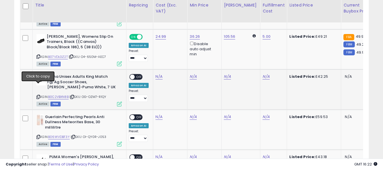
click at [40, 96] on icon at bounding box center [38, 97] width 4 height 3
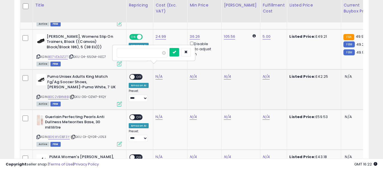
click at [145, 53] on input "number" at bounding box center [142, 53] width 51 height 10
type input "*****"
click at [179, 52] on button "submit" at bounding box center [174, 52] width 10 height 9
click at [250, 52] on input "text" at bounding box center [244, 52] width 51 height 9
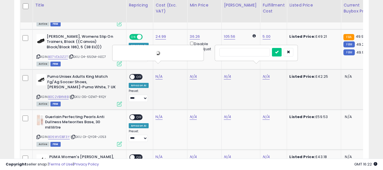
type input "*"
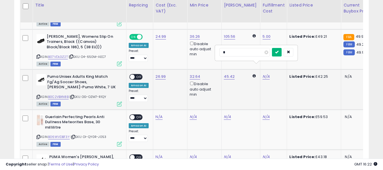
click at [278, 52] on icon "submit" at bounding box center [276, 51] width 3 height 3
click at [138, 75] on span "OFF" at bounding box center [139, 77] width 9 height 5
click at [38, 136] on icon at bounding box center [38, 137] width 4 height 3
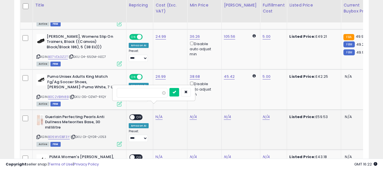
click at [147, 91] on input "number" at bounding box center [142, 93] width 51 height 10
type input "*****"
click at [179, 90] on button "submit" at bounding box center [174, 92] width 10 height 9
click at [253, 94] on input "text" at bounding box center [244, 92] width 51 height 9
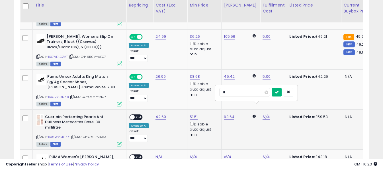
type input "*"
click at [281, 93] on button "submit" at bounding box center [277, 92] width 10 height 9
click at [138, 115] on span "OFF" at bounding box center [139, 117] width 9 height 5
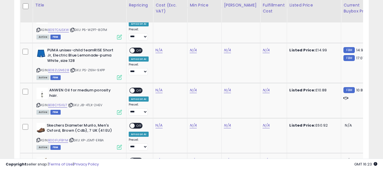
scroll to position [1433, 0]
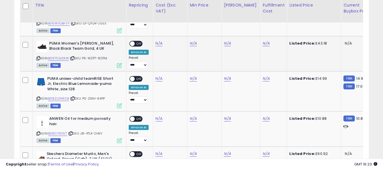
click at [38, 57] on icon at bounding box center [38, 58] width 4 height 3
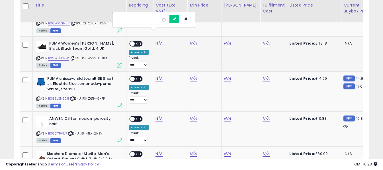
click at [135, 18] on input "number" at bounding box center [142, 20] width 51 height 10
type input "*****"
click at [176, 18] on icon "submit" at bounding box center [173, 18] width 3 height 3
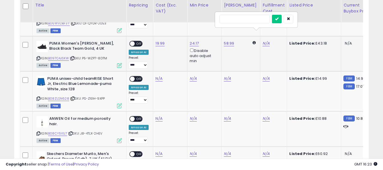
click at [253, 21] on input "text" at bounding box center [244, 19] width 51 height 9
type input "*"
click at [281, 18] on button "submit" at bounding box center [277, 19] width 10 height 9
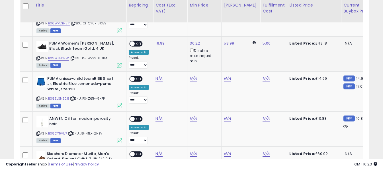
click at [136, 41] on span "OFF" at bounding box center [139, 43] width 9 height 5
click at [35, 90] on div "PUMA unisex-child teamRISE Short Jr, Electric Blue Lemonade-puma White ,size:12…" at bounding box center [78, 92] width 87 height 32
click at [38, 97] on icon at bounding box center [38, 98] width 4 height 3
click at [152, 55] on input "number" at bounding box center [142, 55] width 51 height 10
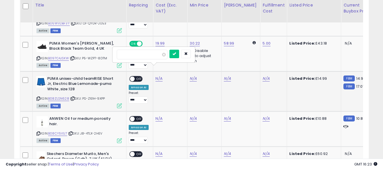
type input "****"
click at [189, 52] on div at bounding box center [179, 55] width 21 height 10
click at [179, 54] on button "submit" at bounding box center [174, 54] width 10 height 9
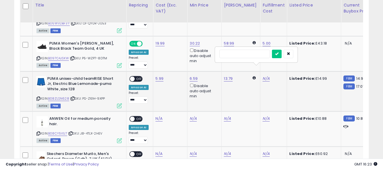
click at [249, 55] on input "text" at bounding box center [244, 54] width 51 height 9
type input "*"
click at [281, 53] on button "submit" at bounding box center [277, 54] width 10 height 9
click at [136, 77] on span "OFF" at bounding box center [139, 79] width 9 height 5
click at [38, 132] on icon at bounding box center [38, 133] width 4 height 3
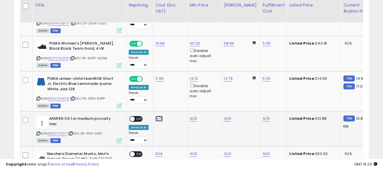
drag, startPoint x: 157, startPoint y: 109, endPoint x: 155, endPoint y: 106, distance: 3.2
click at [152, 96] on input "number" at bounding box center [142, 95] width 51 height 10
type input "****"
click at [176, 94] on icon "submit" at bounding box center [173, 93] width 3 height 3
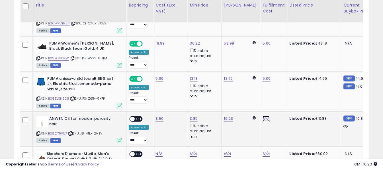
click at [254, 96] on input "text" at bounding box center [244, 94] width 51 height 9
type input "*"
click at [278, 95] on icon "submit" at bounding box center [276, 93] width 3 height 3
click at [136, 117] on span "OFF" at bounding box center [139, 119] width 9 height 5
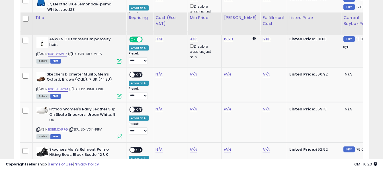
scroll to position [1547, 0]
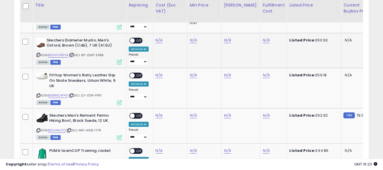
click at [38, 53] on icon at bounding box center [38, 54] width 4 height 3
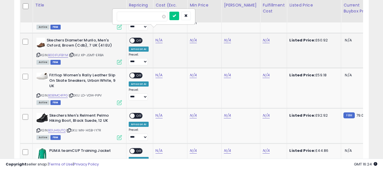
click at [152, 15] on input "number" at bounding box center [142, 17] width 51 height 10
type input "*****"
click at [176, 16] on icon "submit" at bounding box center [173, 15] width 3 height 3
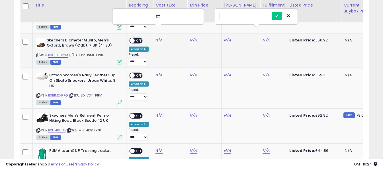
click at [250, 16] on input "text" at bounding box center [244, 16] width 51 height 9
type input "*"
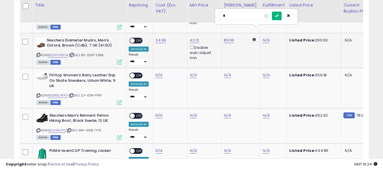
click at [278, 16] on icon "submit" at bounding box center [276, 15] width 3 height 3
click at [137, 38] on span "OFF" at bounding box center [139, 40] width 9 height 5
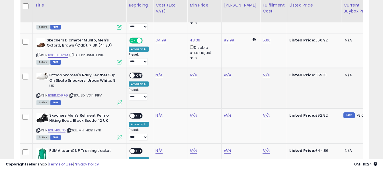
click at [39, 94] on icon at bounding box center [38, 95] width 4 height 3
click at [148, 55] on input "number" at bounding box center [142, 52] width 51 height 10
type input "*****"
click at [177, 53] on div "*****" at bounding box center [154, 52] width 74 height 10
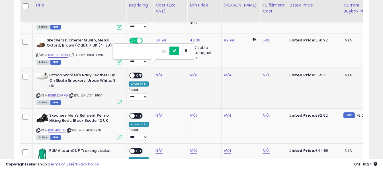
click at [179, 53] on button "submit" at bounding box center [174, 51] width 10 height 9
click at [249, 49] on input "text" at bounding box center [244, 51] width 51 height 9
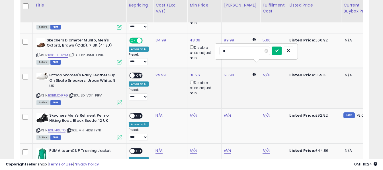
type input "*"
click at [278, 50] on icon "submit" at bounding box center [276, 50] width 3 height 3
drag, startPoint x: 138, startPoint y: 66, endPoint x: 100, endPoint y: 82, distance: 41.4
click at [137, 73] on span "OFF" at bounding box center [139, 75] width 9 height 5
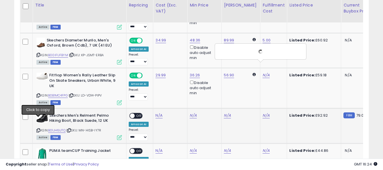
click at [39, 129] on icon at bounding box center [38, 130] width 4 height 3
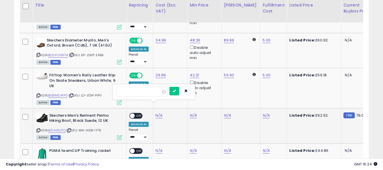
click at [154, 90] on input "number" at bounding box center [142, 92] width 51 height 10
type input "*****"
click at [176, 90] on icon "submit" at bounding box center [173, 90] width 3 height 3
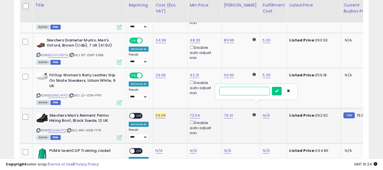
click at [246, 92] on input "text" at bounding box center [244, 91] width 51 height 9
type input "*"
click at [278, 91] on icon "submit" at bounding box center [276, 90] width 3 height 3
drag, startPoint x: 141, startPoint y: 108, endPoint x: 138, endPoint y: 108, distance: 3.1
click at [141, 113] on span "OFF" at bounding box center [139, 115] width 9 height 5
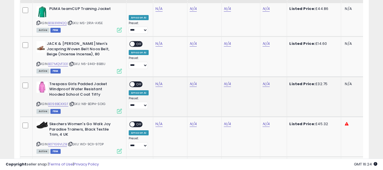
scroll to position [1660, 0]
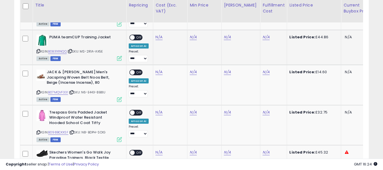
click at [38, 50] on icon at bounding box center [38, 51] width 4 height 3
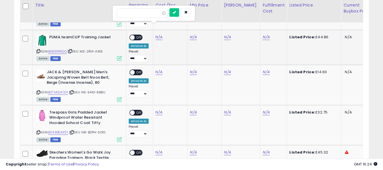
click at [152, 9] on input "number" at bounding box center [142, 13] width 51 height 10
type input "*****"
click at [179, 9] on button "submit" at bounding box center [174, 12] width 10 height 9
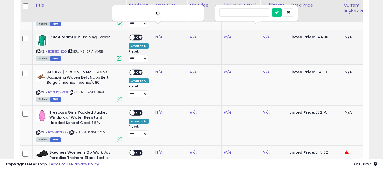
click at [249, 12] on input "text" at bounding box center [244, 12] width 51 height 9
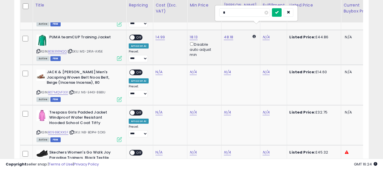
type input "*"
click at [278, 11] on icon "submit" at bounding box center [276, 12] width 3 height 3
click at [134, 35] on span at bounding box center [132, 37] width 5 height 5
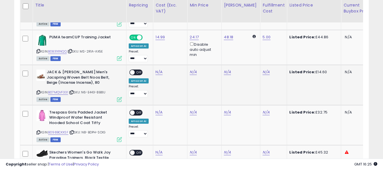
click at [39, 91] on icon at bounding box center [38, 92] width 4 height 3
click at [155, 44] on input "number" at bounding box center [142, 49] width 51 height 10
type input "****"
click at [179, 46] on button "submit" at bounding box center [174, 48] width 10 height 9
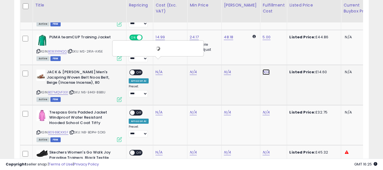
click at [255, 49] on input "text" at bounding box center [244, 48] width 51 height 9
type input "*"
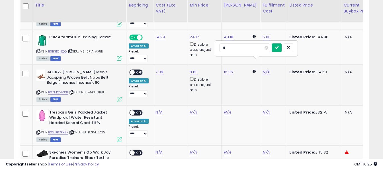
click at [281, 46] on button "submit" at bounding box center [277, 48] width 10 height 9
click at [137, 70] on span "OFF" at bounding box center [139, 72] width 9 height 5
click at [40, 131] on icon at bounding box center [38, 132] width 4 height 3
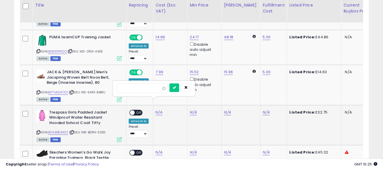
click at [145, 86] on input "number" at bounding box center [142, 89] width 51 height 10
type input "*****"
drag, startPoint x: 178, startPoint y: 88, endPoint x: 191, endPoint y: 88, distance: 12.5
click at [179, 88] on button "submit" at bounding box center [174, 88] width 10 height 9
click at [264, 110] on div "N/A" at bounding box center [272, 112] width 20 height 5
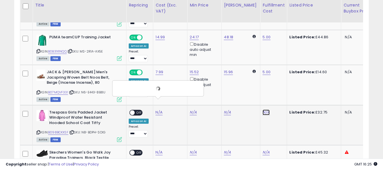
click at [248, 91] on input "text" at bounding box center [244, 88] width 51 height 9
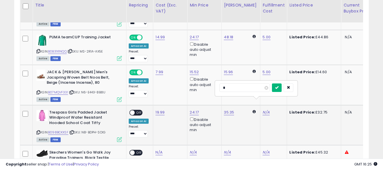
type input "*"
click at [278, 88] on icon "submit" at bounding box center [276, 87] width 3 height 3
click at [141, 110] on span "OFF" at bounding box center [139, 112] width 9 height 5
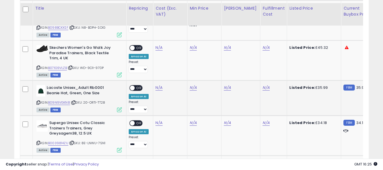
scroll to position [1774, 0]
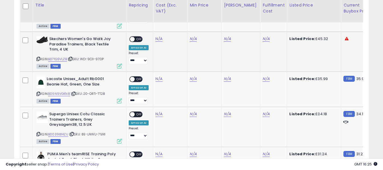
click at [38, 57] on icon at bounding box center [38, 58] width 4 height 3
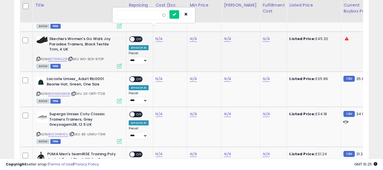
click at [143, 10] on div at bounding box center [154, 15] width 82 height 15
click at [163, 16] on input "number" at bounding box center [142, 15] width 51 height 10
paste input "*****"
type input "*****"
click at [179, 13] on button "submit" at bounding box center [174, 14] width 10 height 9
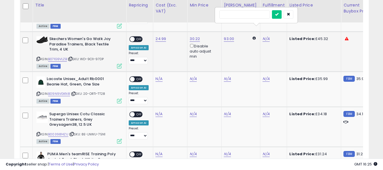
click at [246, 16] on input "text" at bounding box center [244, 14] width 51 height 9
type input "*"
click at [281, 17] on button "submit" at bounding box center [277, 14] width 10 height 9
click at [135, 37] on span "OFF" at bounding box center [139, 39] width 9 height 5
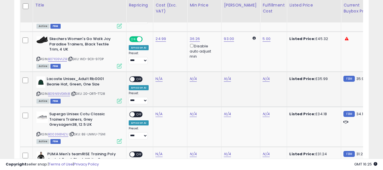
click at [38, 92] on icon at bounding box center [38, 93] width 4 height 3
click at [156, 56] on input "number" at bounding box center [142, 55] width 51 height 10
type input "*****"
click at [179, 54] on button "submit" at bounding box center [174, 54] width 10 height 9
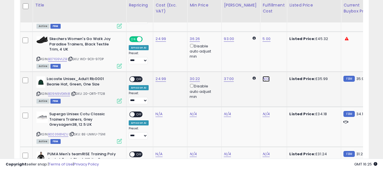
click at [257, 54] on input "text" at bounding box center [244, 54] width 51 height 9
type input "*"
click at [278, 55] on icon "submit" at bounding box center [276, 54] width 3 height 3
click at [137, 77] on span "OFF" at bounding box center [139, 79] width 9 height 5
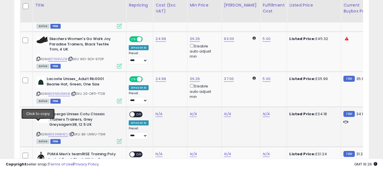
click at [38, 133] on icon at bounding box center [38, 134] width 4 height 3
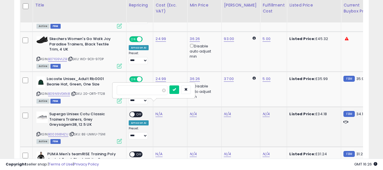
click at [152, 90] on input "number" at bounding box center [142, 91] width 51 height 10
type input "*****"
click at [179, 90] on button "submit" at bounding box center [174, 90] width 10 height 9
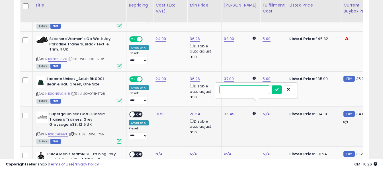
click at [250, 91] on input "text" at bounding box center [244, 90] width 51 height 9
type input "*"
click at [278, 89] on icon "submit" at bounding box center [276, 89] width 3 height 3
click at [138, 112] on span "OFF" at bounding box center [139, 114] width 9 height 5
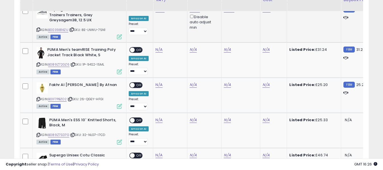
scroll to position [1888, 0]
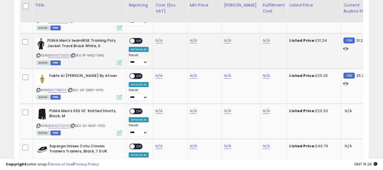
click at [39, 54] on icon at bounding box center [38, 55] width 4 height 3
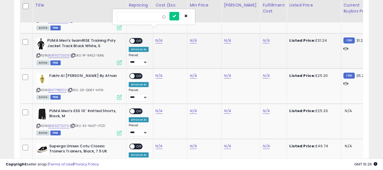
click at [158, 19] on input "number" at bounding box center [142, 17] width 51 height 10
type input "*****"
click at [176, 16] on icon "submit" at bounding box center [173, 15] width 3 height 3
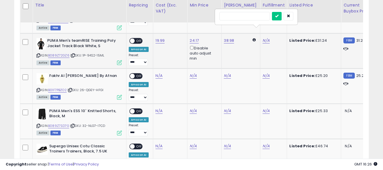
click at [241, 17] on input "text" at bounding box center [244, 16] width 51 height 9
type input "*"
click at [278, 16] on icon "submit" at bounding box center [276, 15] width 3 height 3
click at [138, 39] on span "OFF" at bounding box center [139, 41] width 9 height 5
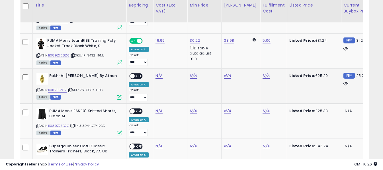
click at [37, 89] on icon at bounding box center [38, 90] width 4 height 3
click at [152, 49] on input "number" at bounding box center [142, 52] width 51 height 10
type input "*****"
click at [176, 51] on icon "submit" at bounding box center [173, 50] width 3 height 3
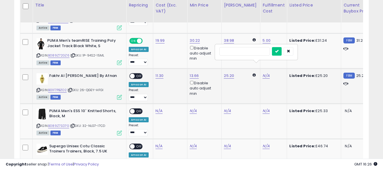
click at [249, 51] on input "text" at bounding box center [244, 51] width 51 height 9
type input "*"
click at [278, 49] on icon "submit" at bounding box center [276, 50] width 3 height 3
click at [133, 74] on span at bounding box center [132, 76] width 5 height 5
click at [39, 125] on icon at bounding box center [38, 126] width 4 height 3
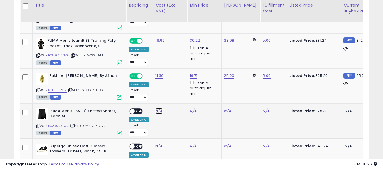
click at [149, 86] on input "number" at bounding box center [142, 87] width 51 height 10
type input "*****"
drag, startPoint x: 180, startPoint y: 83, endPoint x: 183, endPoint y: 85, distance: 3.5
click at [179, 83] on button "submit" at bounding box center [174, 86] width 10 height 9
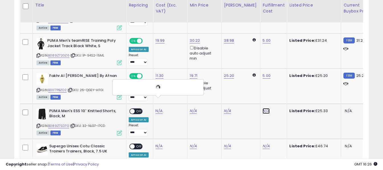
click at [250, 88] on input "text" at bounding box center [244, 86] width 51 height 9
type input "*"
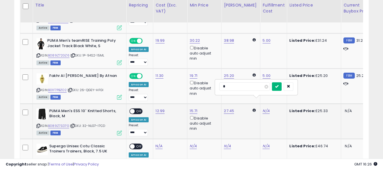
click at [281, 89] on button "submit" at bounding box center [277, 86] width 10 height 9
click at [135, 109] on span "OFF" at bounding box center [139, 111] width 9 height 5
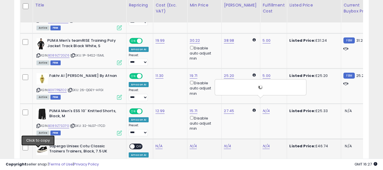
click at [39, 160] on icon at bounding box center [38, 161] width 4 height 3
drag, startPoint x: 158, startPoint y: 138, endPoint x: 157, endPoint y: 135, distance: 3.5
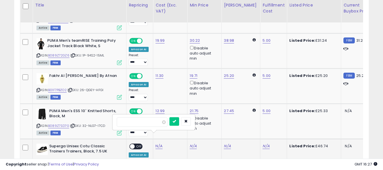
click at [154, 125] on input "number" at bounding box center [142, 122] width 51 height 10
type input "*****"
click at [179, 121] on button "submit" at bounding box center [174, 121] width 10 height 9
click at [247, 120] on input "text" at bounding box center [244, 121] width 51 height 9
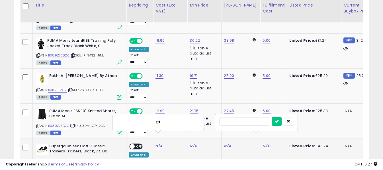
type input "*"
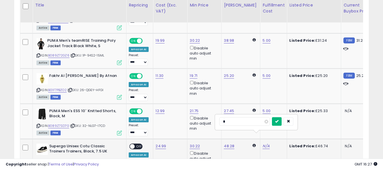
click at [278, 120] on icon "submit" at bounding box center [276, 121] width 3 height 3
click at [137, 144] on span "OFF" at bounding box center [139, 146] width 9 height 5
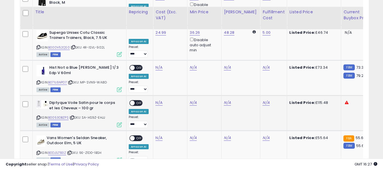
scroll to position [2030, 0]
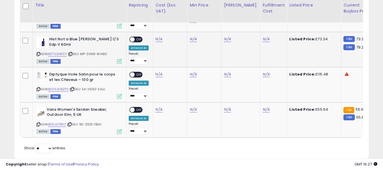
click at [39, 53] on icon at bounding box center [38, 54] width 4 height 3
drag, startPoint x: 39, startPoint y: 80, endPoint x: 43, endPoint y: 77, distance: 4.7
click at [39, 88] on icon at bounding box center [38, 89] width 4 height 3
click at [147, 53] on input "number" at bounding box center [142, 51] width 51 height 10
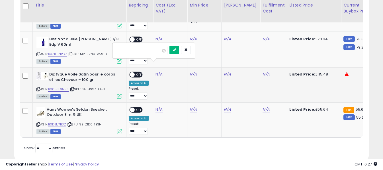
type input "*****"
click at [176, 51] on icon "submit" at bounding box center [173, 49] width 3 height 3
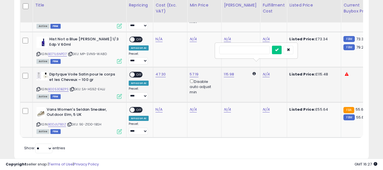
click at [251, 51] on input "text" at bounding box center [244, 50] width 51 height 9
type input "*"
click at [281, 49] on button "submit" at bounding box center [277, 50] width 10 height 9
click at [133, 73] on span at bounding box center [132, 75] width 5 height 5
click at [40, 123] on icon at bounding box center [38, 124] width 4 height 3
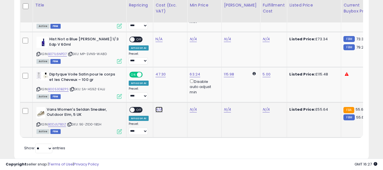
click at [154, 90] on input "number" at bounding box center [142, 86] width 51 height 10
type input "*****"
click at [179, 85] on button "submit" at bounding box center [174, 85] width 10 height 9
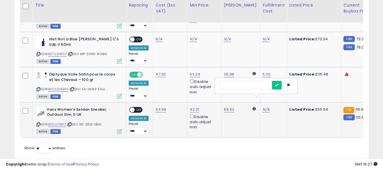
click at [255, 88] on input "text" at bounding box center [244, 85] width 51 height 9
type input "*"
click at [278, 86] on icon "submit" at bounding box center [276, 84] width 3 height 3
click at [137, 108] on span "OFF" at bounding box center [139, 110] width 9 height 5
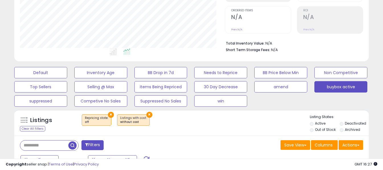
scroll to position [210, 0]
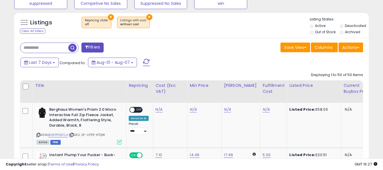
click at [148, 62] on span at bounding box center [146, 62] width 7 height 7
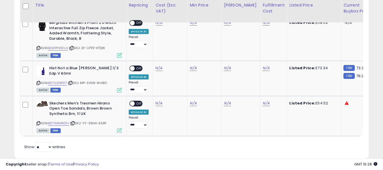
scroll to position [305, 0]
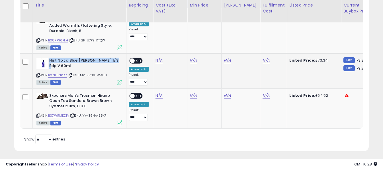
drag, startPoint x: 49, startPoint y: 59, endPoint x: 115, endPoint y: 59, distance: 66.0
click at [115, 59] on b "Hist Not a Blue [PERSON_NAME] 1/3 Edp V 60ml" at bounding box center [83, 64] width 69 height 12
copy b "Hist Not a Blue [PERSON_NAME] 1/3 Edp V 60ml"
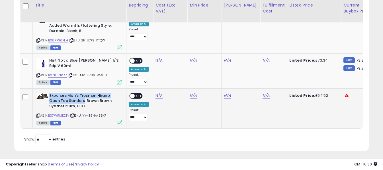
drag, startPoint x: 49, startPoint y: 95, endPoint x: 84, endPoint y: 100, distance: 35.4
click at [84, 100] on b "Skechers Men's Tresmen Hirano Open Toe Sandals, Brown Brown Synthetic Brn, 11 UK" at bounding box center [83, 101] width 69 height 17
copy b "Skechers Men's Tresmen Hirano Open Toe Sandals"
click at [158, 18] on link "N/A" at bounding box center [158, 15] width 7 height 6
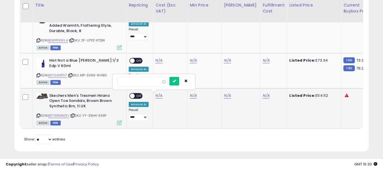
click at [150, 83] on input "number" at bounding box center [142, 82] width 51 height 10
type input "*****"
click at [188, 81] on div at bounding box center [179, 82] width 21 height 10
click at [179, 83] on button "submit" at bounding box center [174, 81] width 10 height 9
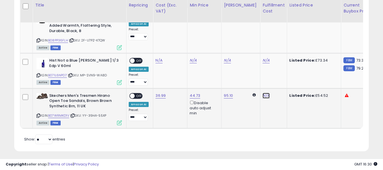
click at [262, 18] on link "N/A" at bounding box center [265, 15] width 7 height 6
click at [246, 82] on input "text" at bounding box center [244, 81] width 51 height 9
type input "*"
click at [278, 83] on icon "submit" at bounding box center [276, 80] width 3 height 3
click at [136, 98] on span "OFF" at bounding box center [139, 96] width 9 height 5
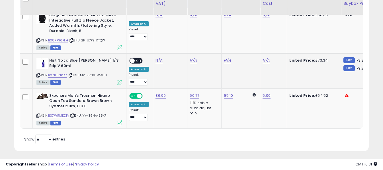
scroll to position [276, 0]
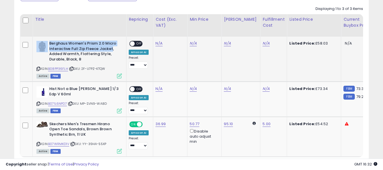
drag, startPoint x: 49, startPoint y: 43, endPoint x: 111, endPoint y: 49, distance: 62.3
click at [111, 49] on div "Berghaus Women's Prism 2.0 Micro Interactive Full Zip Fleece Jacket, Added Warm…" at bounding box center [78, 52] width 85 height 22
copy div "Berghaus Women's Prism 2.0 Micro Interactive Full Zip Fleece Jacket"
click at [158, 43] on link "N/A" at bounding box center [158, 44] width 7 height 6
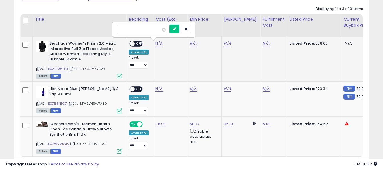
click at [149, 32] on input "number" at bounding box center [142, 30] width 51 height 10
type input "*****"
click at [176, 28] on icon "submit" at bounding box center [173, 28] width 3 height 3
click at [262, 42] on link "N/A" at bounding box center [265, 44] width 7 height 6
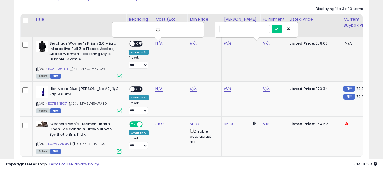
click at [248, 28] on input "text" at bounding box center [244, 29] width 51 height 9
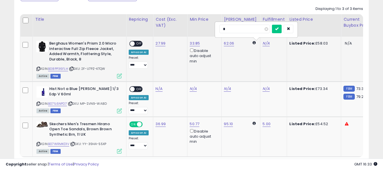
click at [270, 32] on input "*" at bounding box center [244, 29] width 51 height 9
type input "*"
click at [278, 30] on icon "submit" at bounding box center [276, 28] width 3 height 3
click at [137, 44] on span "OFF" at bounding box center [139, 44] width 9 height 5
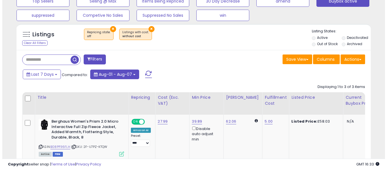
scroll to position [191, 0]
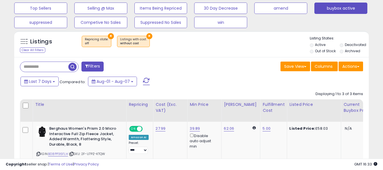
click at [145, 81] on span at bounding box center [146, 81] width 7 height 7
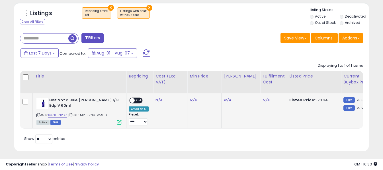
scroll to position [117, 205]
drag, startPoint x: 49, startPoint y: 100, endPoint x: 115, endPoint y: 100, distance: 66.0
click at [115, 100] on b "Hist Not a Blue [PERSON_NAME] 1/3 Edp V 60ml" at bounding box center [83, 104] width 69 height 12
copy b "Hist Not a Blue [PERSON_NAME] 1/3 Edp V 60ml"
click at [159, 100] on link "N/A" at bounding box center [158, 101] width 7 height 6
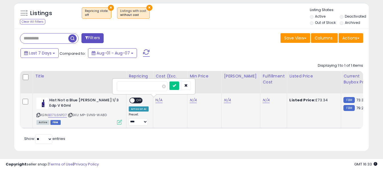
click at [152, 88] on input "number" at bounding box center [142, 87] width 51 height 10
type input "*****"
click at [176, 86] on icon "submit" at bounding box center [173, 85] width 3 height 3
click at [262, 101] on link "N/A" at bounding box center [265, 101] width 7 height 6
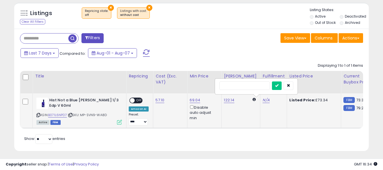
click at [251, 85] on input "text" at bounding box center [244, 86] width 51 height 9
type input "*"
click at [281, 87] on button "submit" at bounding box center [277, 86] width 10 height 9
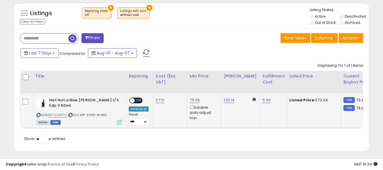
click at [140, 98] on span "OFF" at bounding box center [139, 100] width 9 height 5
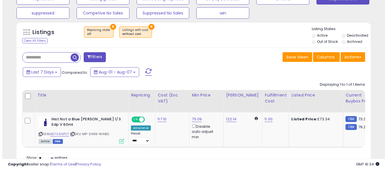
scroll to position [191, 0]
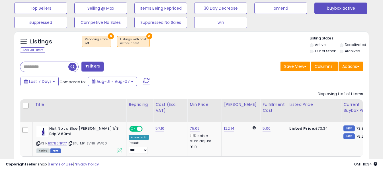
click at [144, 82] on span at bounding box center [146, 81] width 7 height 7
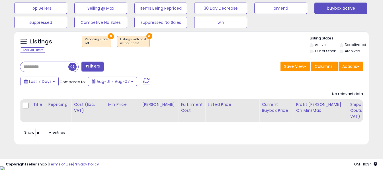
click at [149, 79] on button at bounding box center [146, 81] width 14 height 11
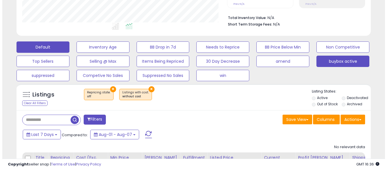
scroll to position [134, 0]
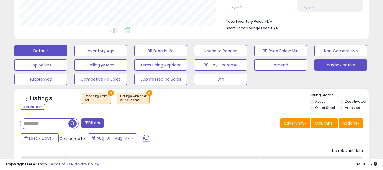
click at [52, 52] on button "Default" at bounding box center [40, 50] width 53 height 11
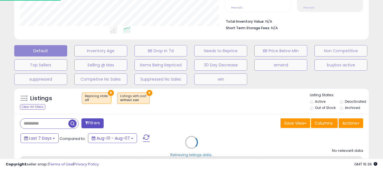
scroll to position [117, 207]
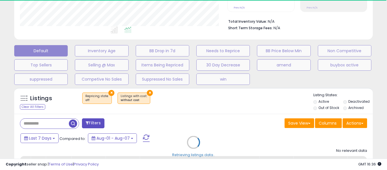
select select "**"
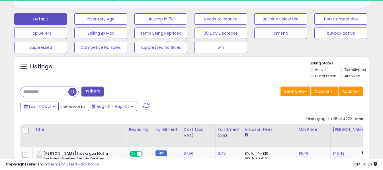
scroll to position [191, 0]
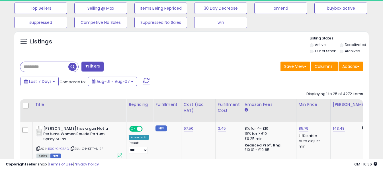
click at [55, 69] on input "text" at bounding box center [44, 67] width 48 height 10
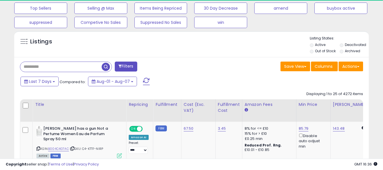
paste input "**********"
click at [108, 67] on span "button" at bounding box center [106, 67] width 8 height 8
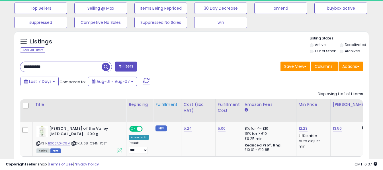
scroll to position [117, 205]
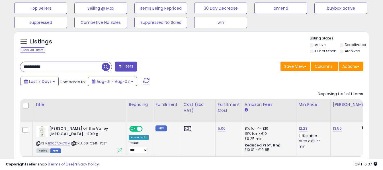
click at [183, 129] on link "5.24" at bounding box center [187, 129] width 8 height 6
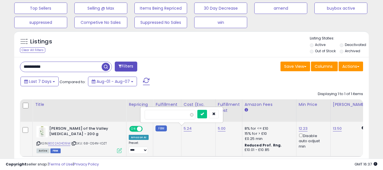
click at [175, 113] on input "****" at bounding box center [169, 115] width 51 height 10
click at [204, 114] on icon "submit" at bounding box center [201, 113] width 3 height 3
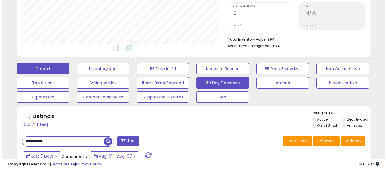
scroll to position [134, 0]
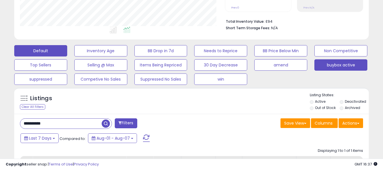
click at [127, 57] on button "buybox active" at bounding box center [100, 50] width 53 height 11
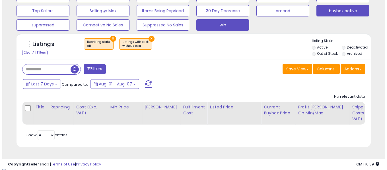
scroll to position [191, 0]
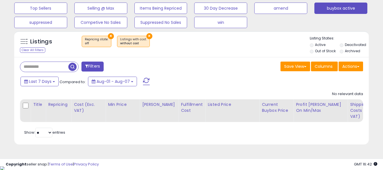
click at [145, 82] on span at bounding box center [146, 81] width 7 height 7
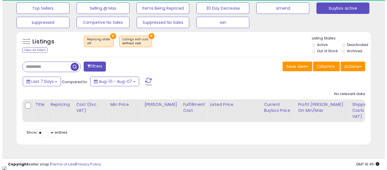
scroll to position [117, 205]
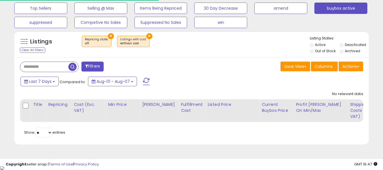
click at [146, 84] on span at bounding box center [146, 81] width 7 height 7
click at [146, 82] on span at bounding box center [146, 81] width 7 height 7
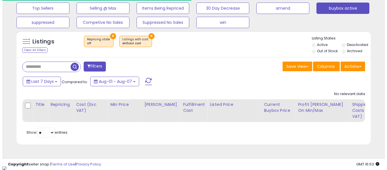
scroll to position [284312, 284224]
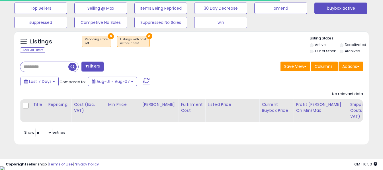
click at [146, 82] on span at bounding box center [146, 81] width 7 height 7
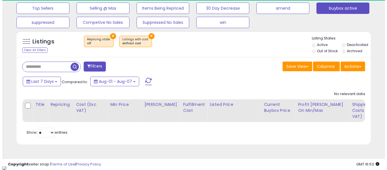
scroll to position [117, 205]
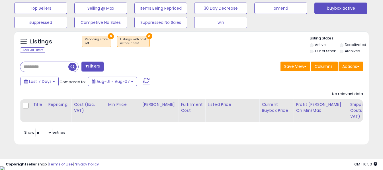
click at [146, 82] on span at bounding box center [146, 81] width 7 height 7
click at [143, 81] on span at bounding box center [146, 81] width 7 height 7
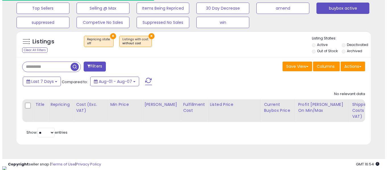
scroll to position [284312, 284224]
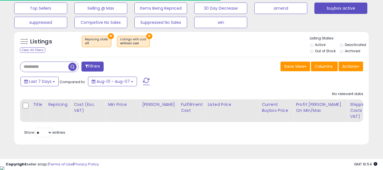
click at [145, 81] on span at bounding box center [146, 81] width 7 height 7
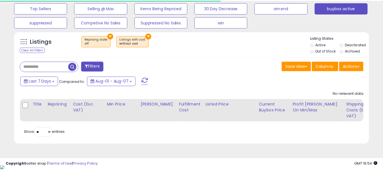
scroll to position [117, 207]
